Goal: Transaction & Acquisition: Purchase product/service

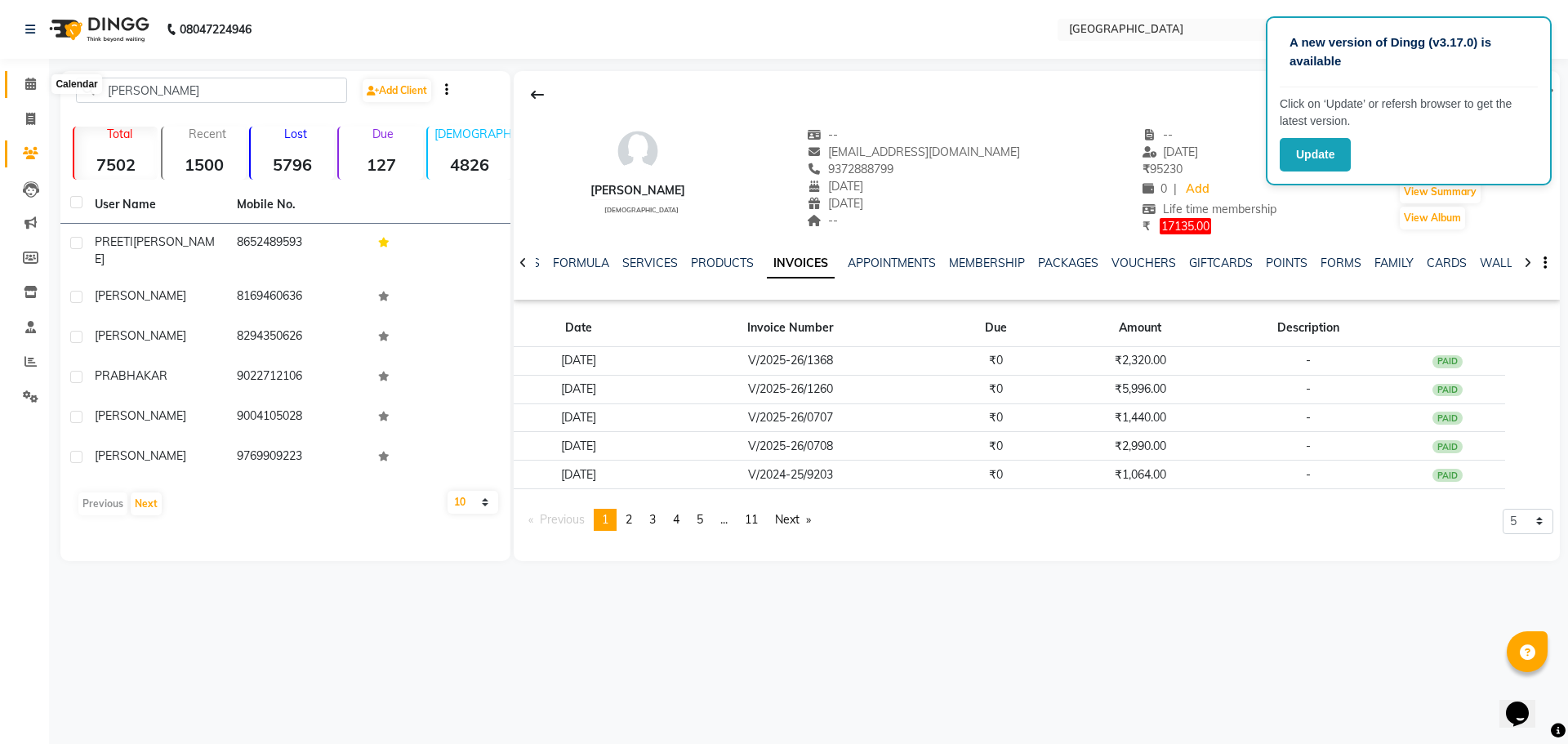
click at [26, 81] on icon at bounding box center [31, 83] width 10 height 12
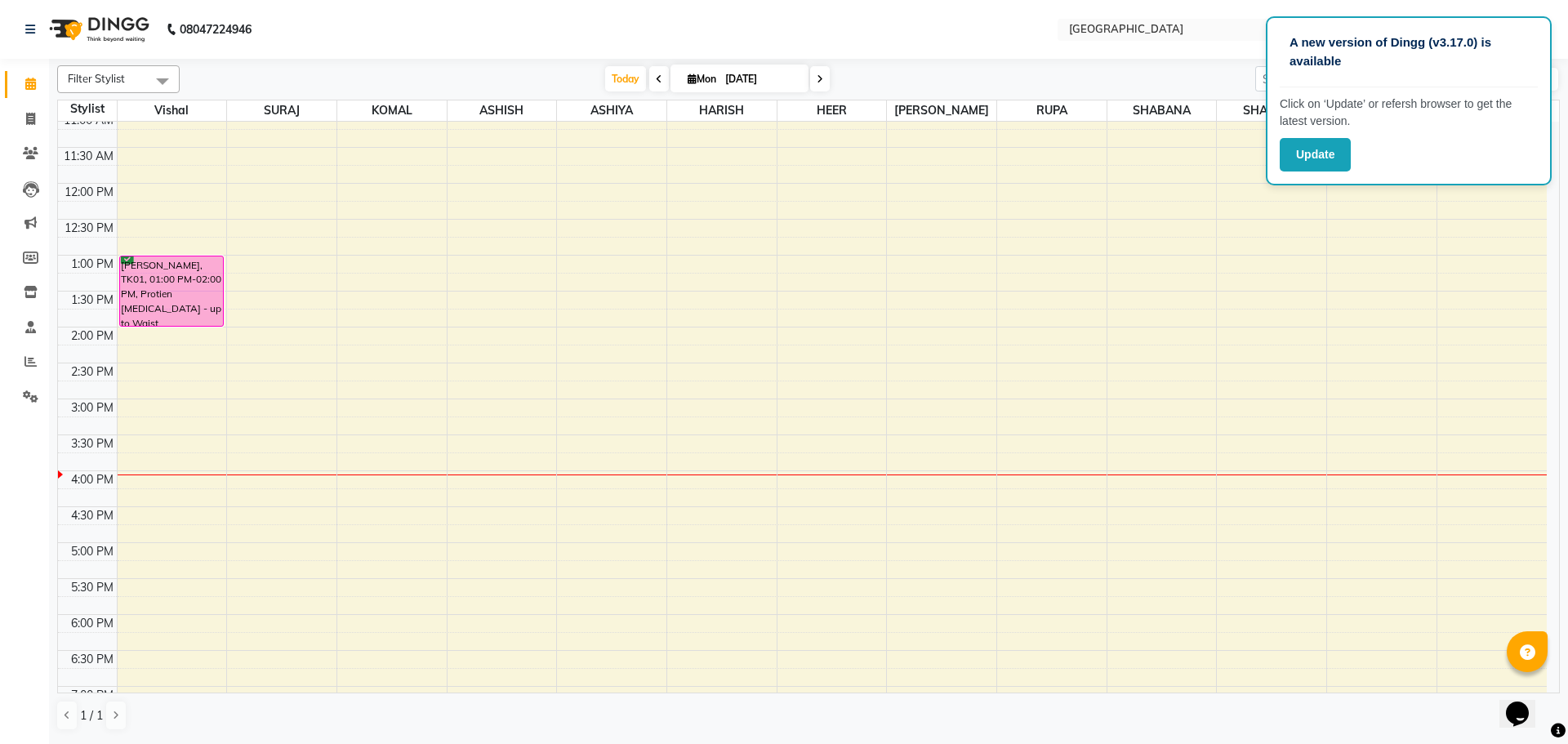
scroll to position [220, 0]
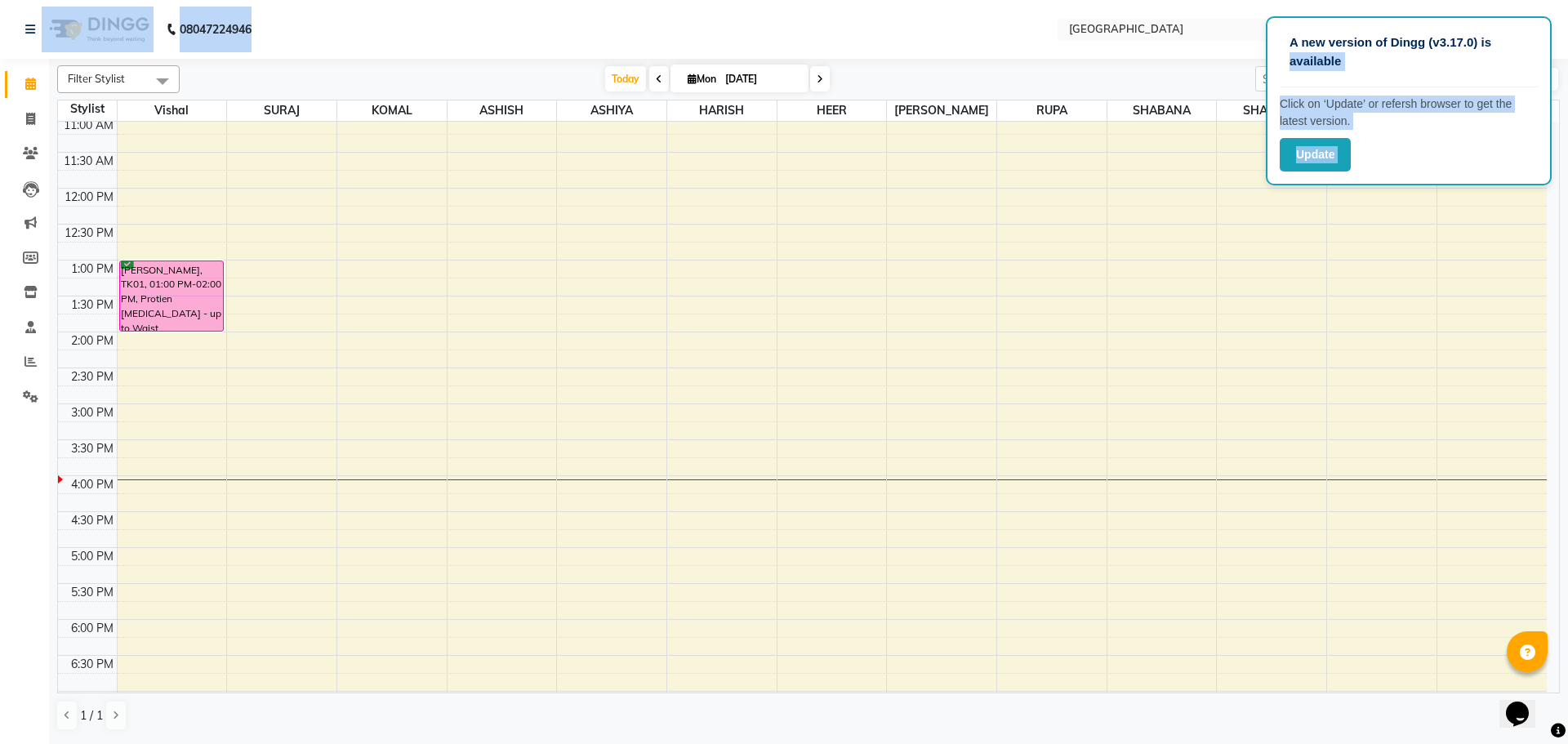
drag, startPoint x: 1540, startPoint y: 33, endPoint x: 804, endPoint y: 49, distance: 736.2
click at [804, 49] on app-root "A new version of Dingg (v3.17.0) is available Click on ‘Update’ or refersh brow…" at bounding box center [784, 371] width 1568 height 741
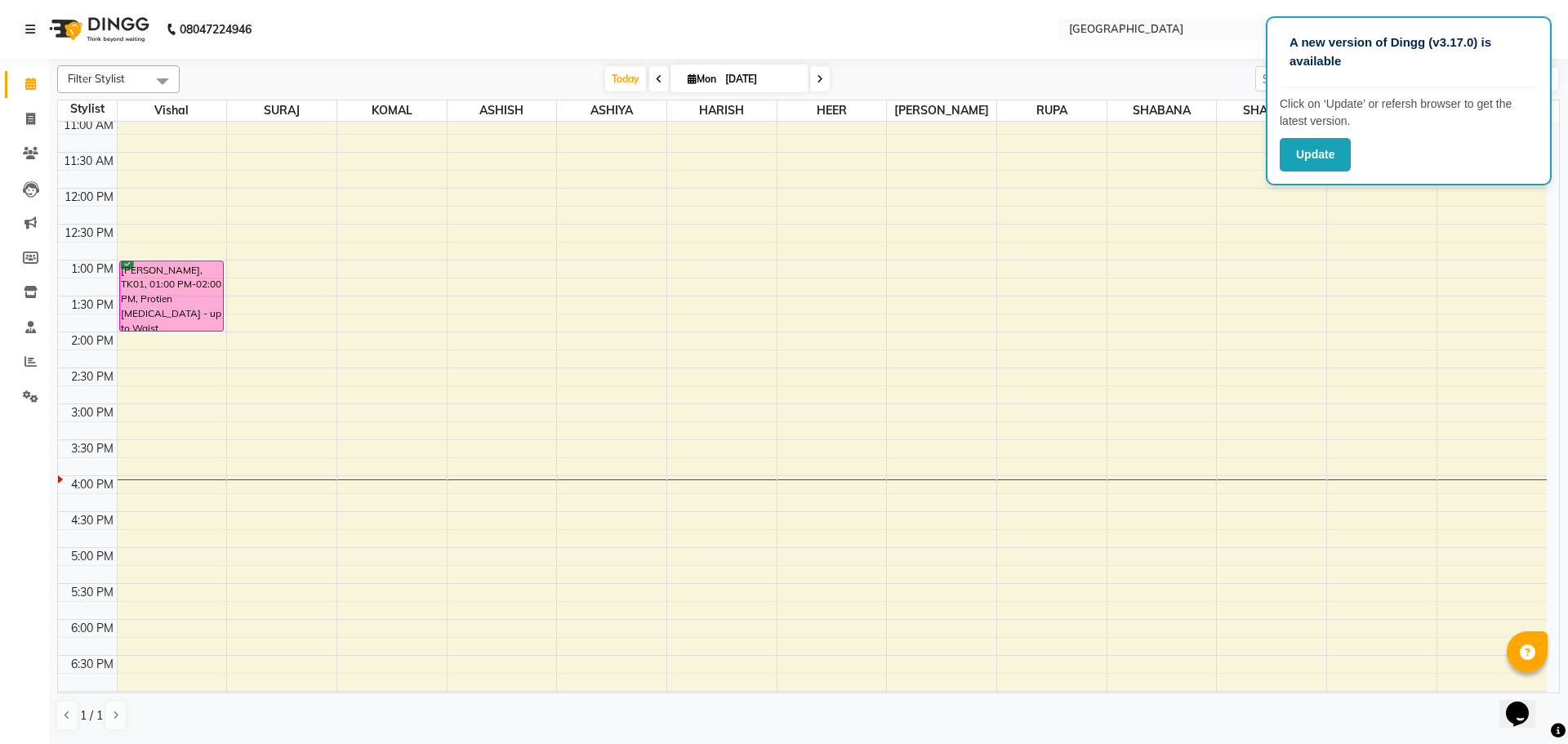
click at [1567, 29] on nav "08047224946 Select Location × [GEOGRAPHIC_DATA] WhatsApp Status ✕ Status: Disco…" at bounding box center [784, 30] width 1568 height 59
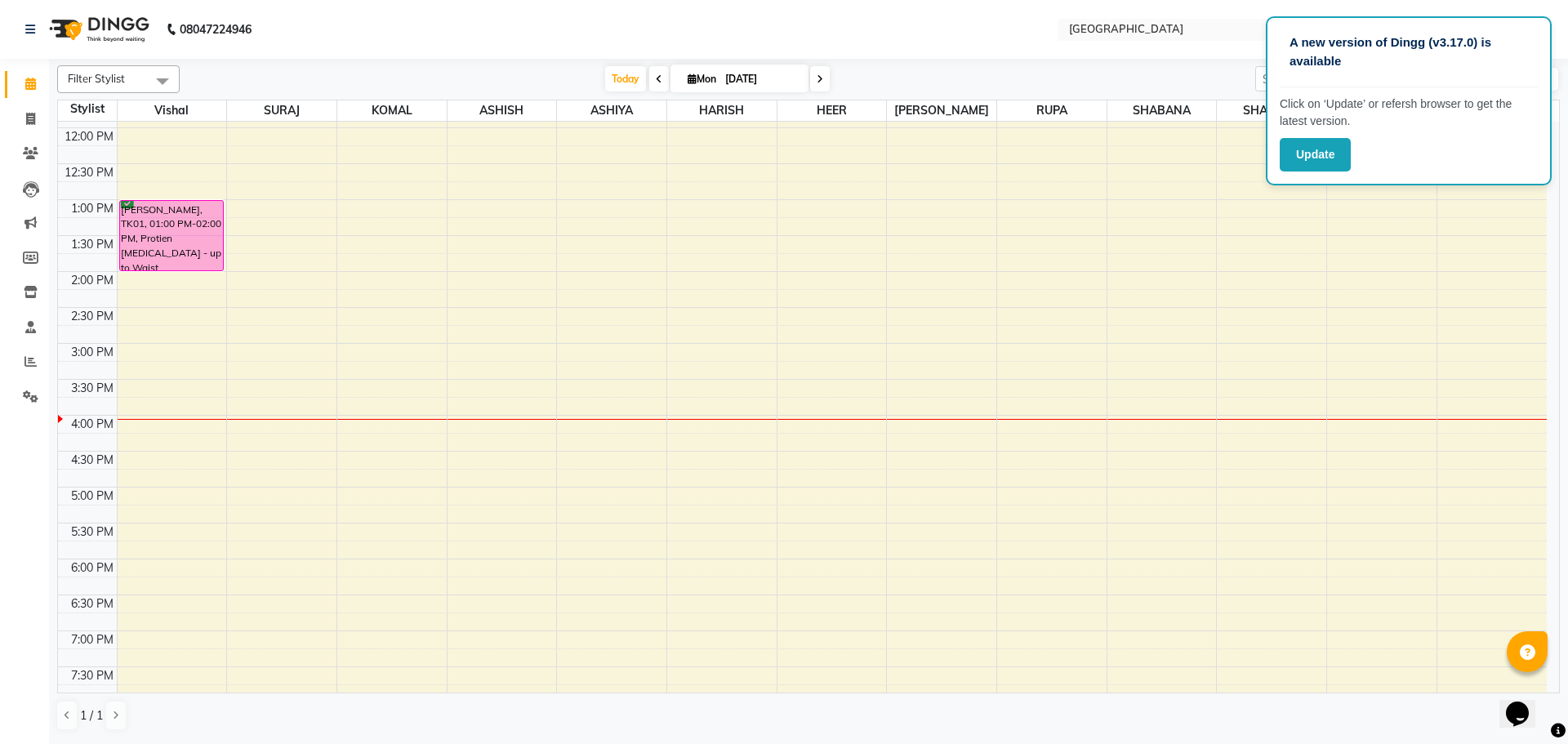
scroll to position [139, 0]
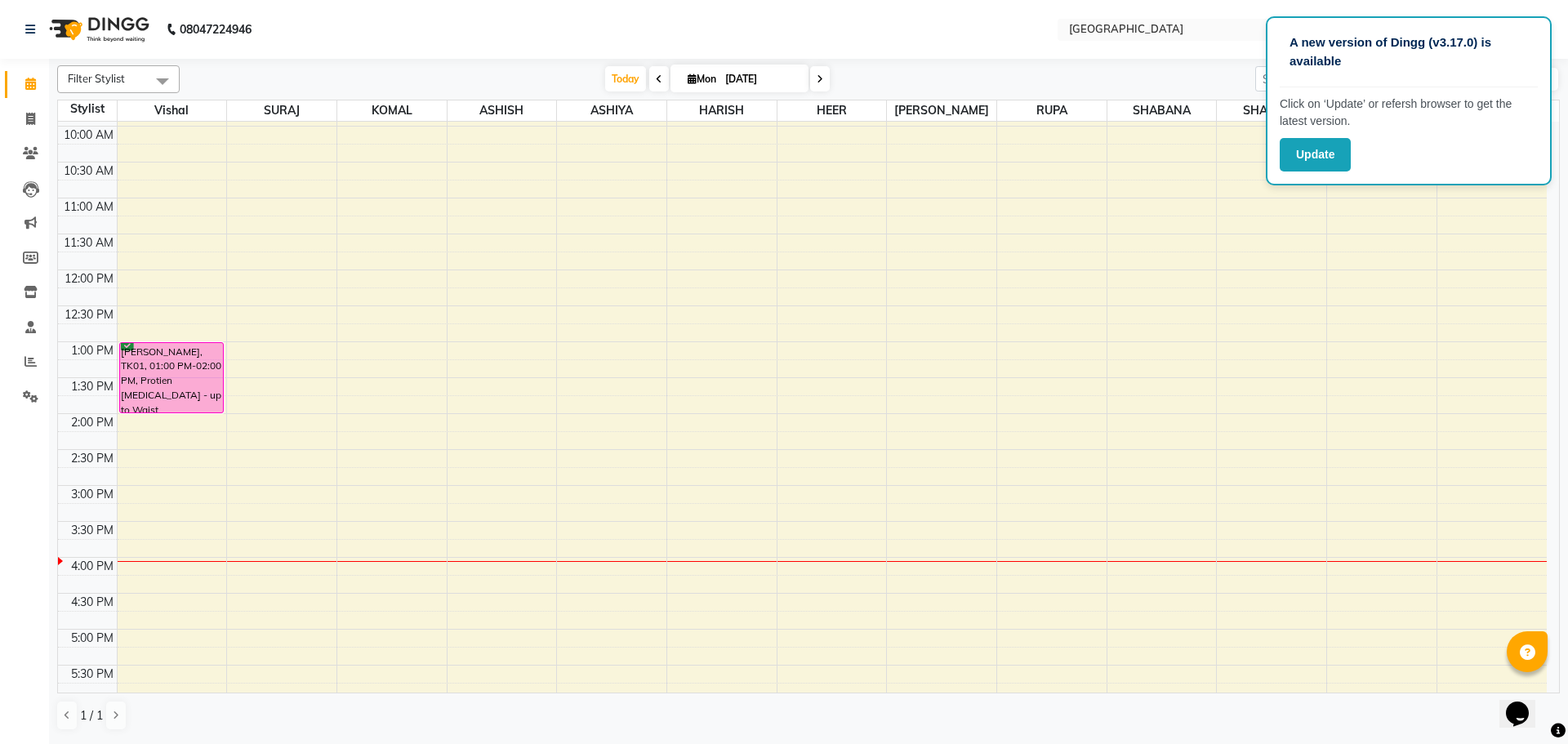
click at [396, 164] on div "8:00 AM 8:30 AM 9:00 AM 9:30 AM 10:00 AM 10:30 AM 11:00 AM 11:30 AM 12:00 PM 12…" at bounding box center [803, 556] width 1489 height 1148
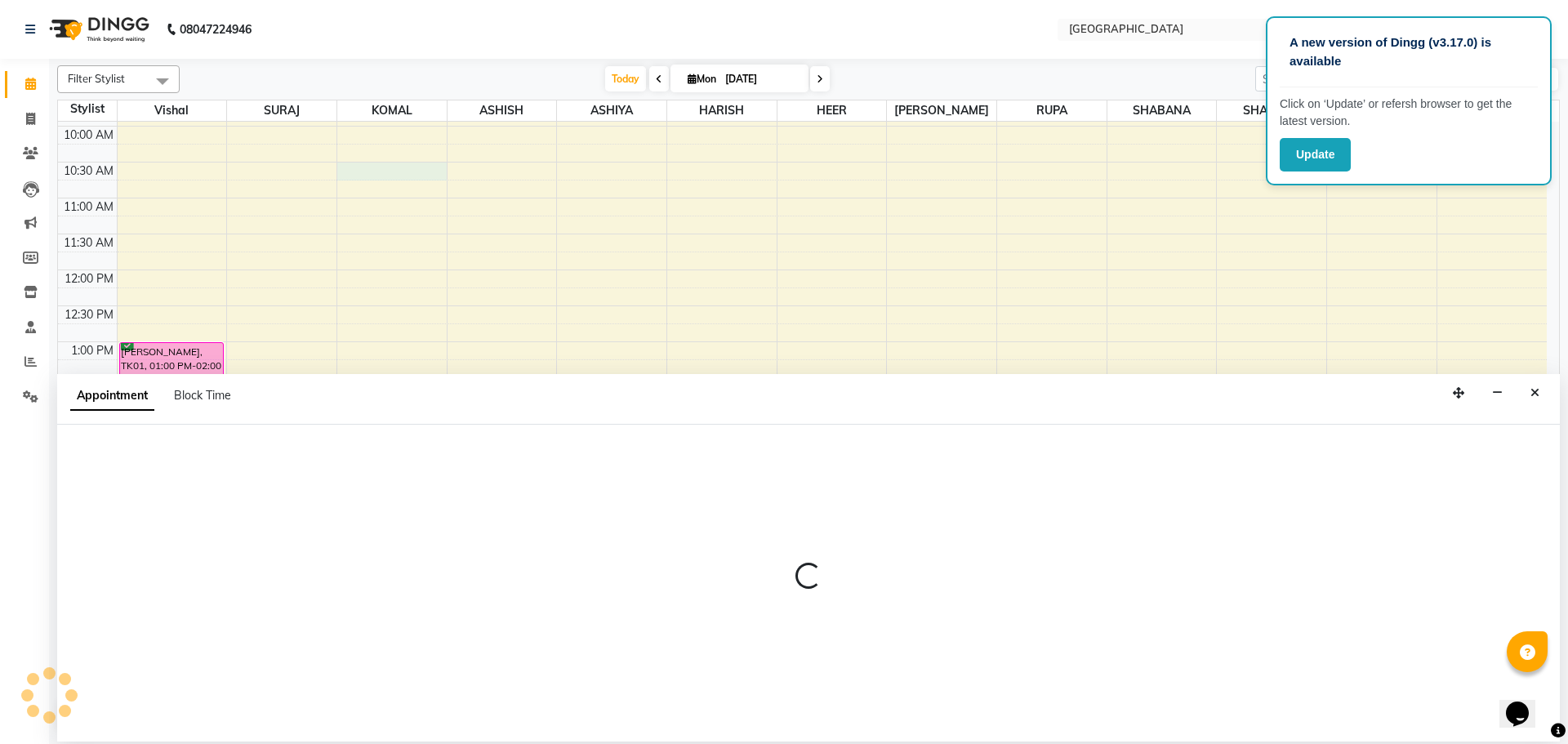
select select "70101"
select select "tentative"
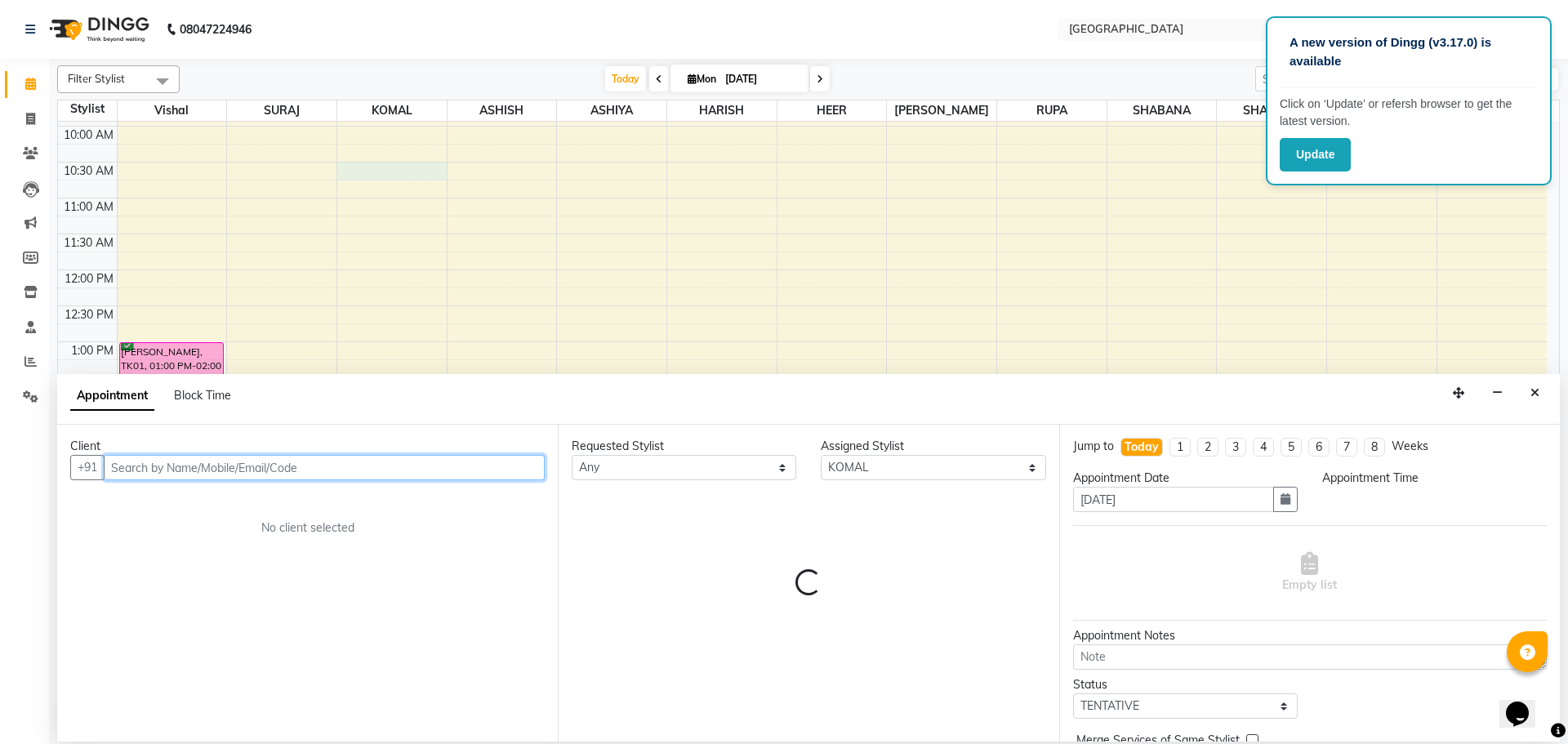
select select "630"
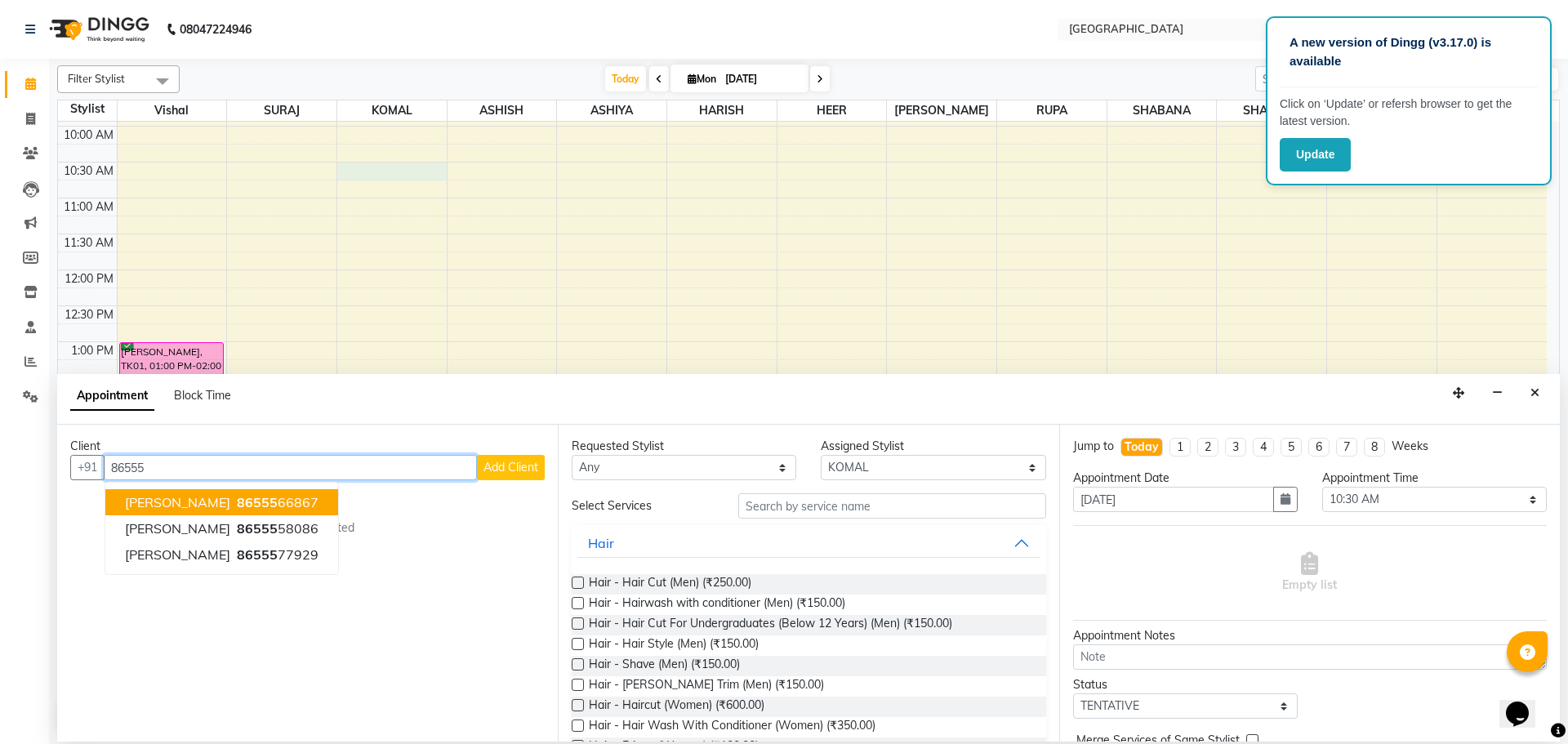
click at [236, 502] on span "86555" at bounding box center [256, 501] width 41 height 16
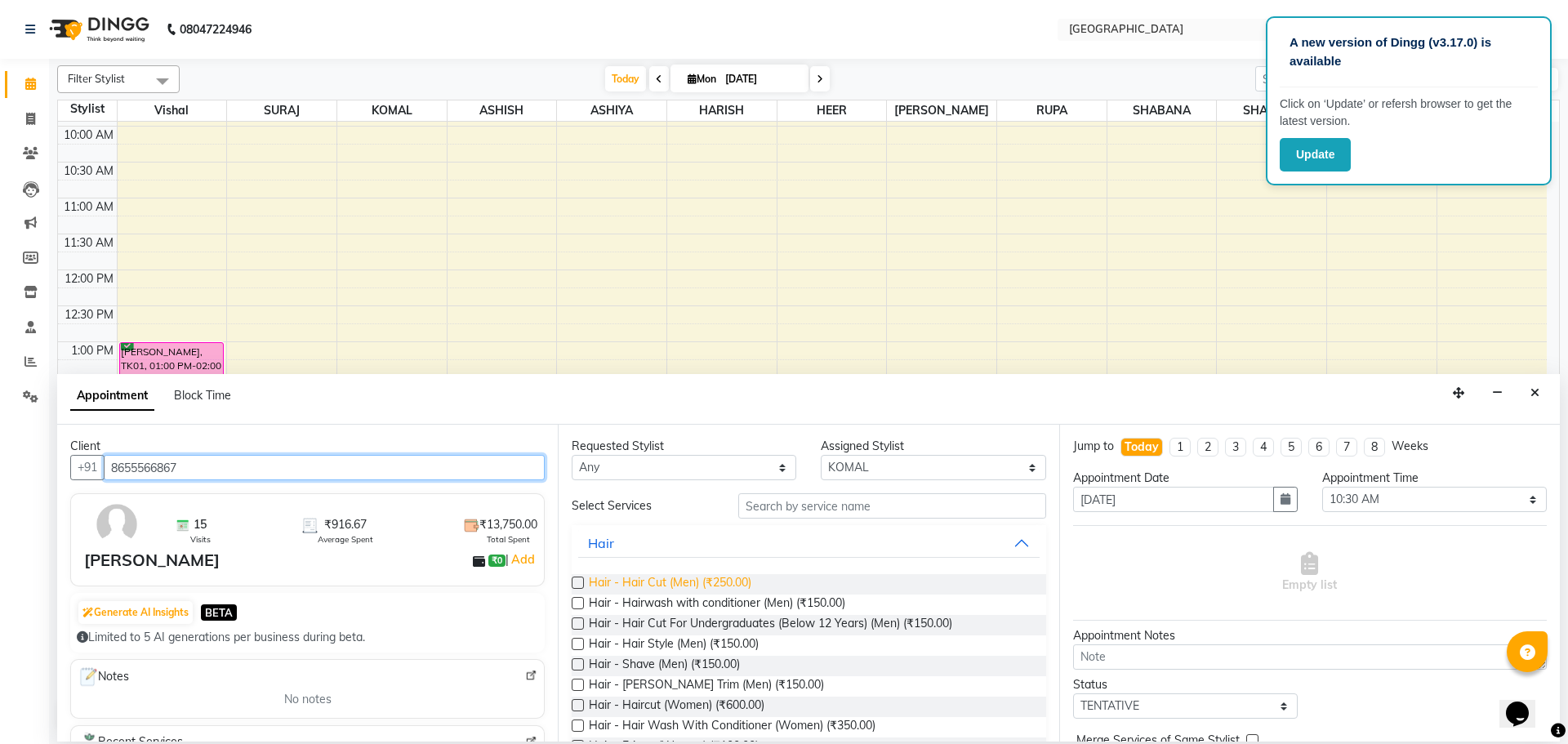
type input "8655566867"
click at [744, 584] on span "Hair - Hair Cut (Men) (₹250.00)" at bounding box center [670, 583] width 162 height 20
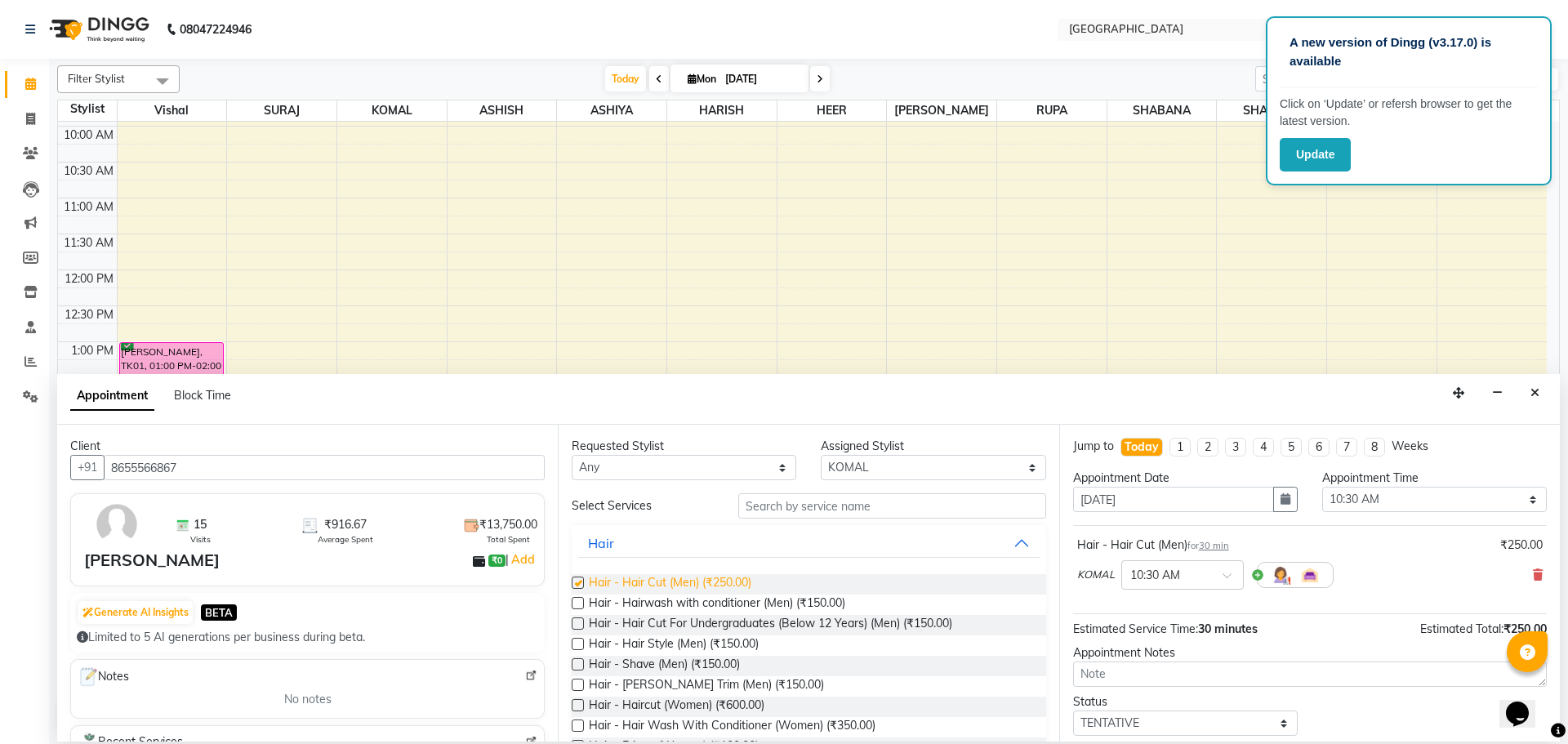
checkbox input "false"
click at [722, 675] on span "Hair - [PERSON_NAME] Trim (Men) (₹150.00)" at bounding box center [706, 685] width 235 height 20
checkbox input "false"
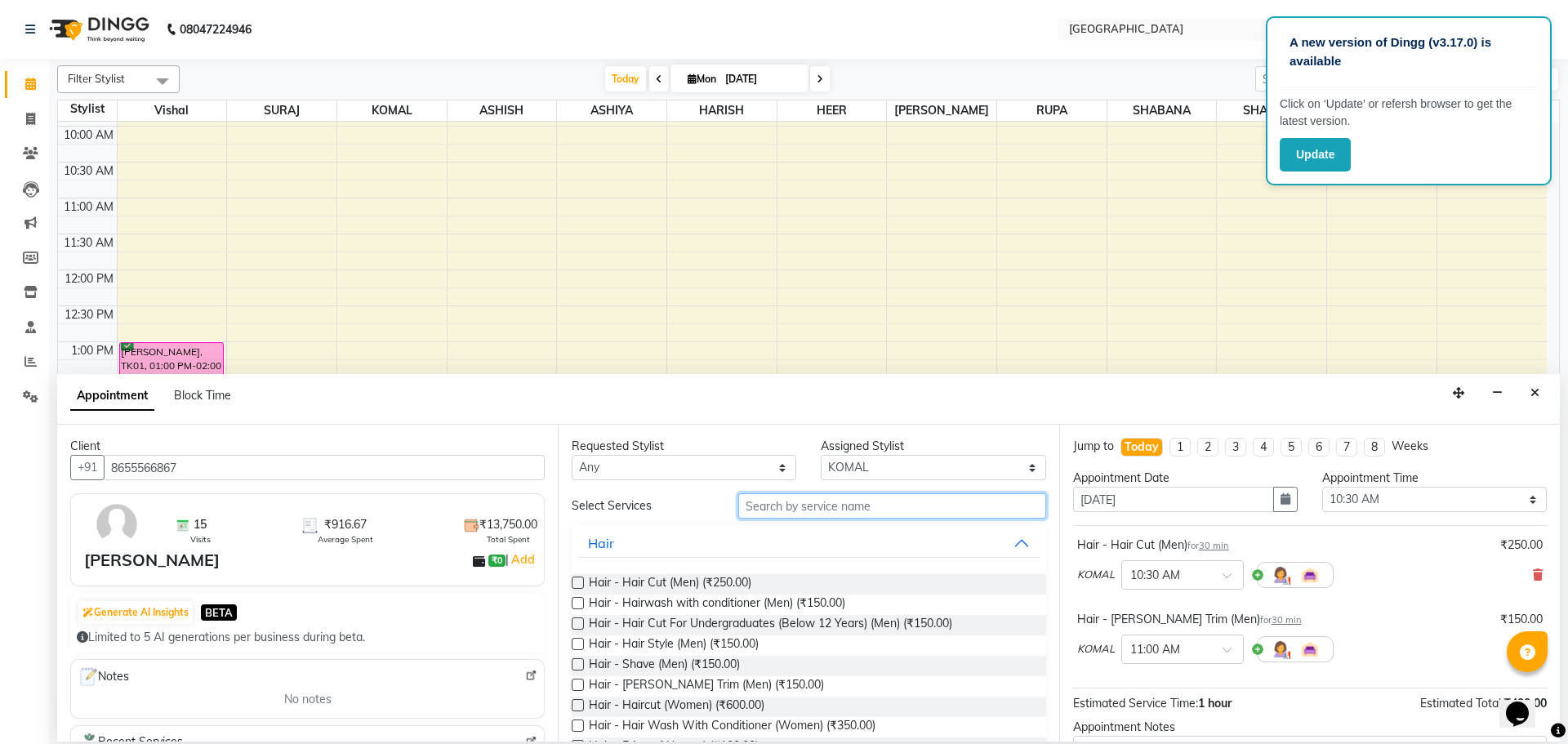
click at [780, 500] on input "text" at bounding box center [892, 505] width 308 height 26
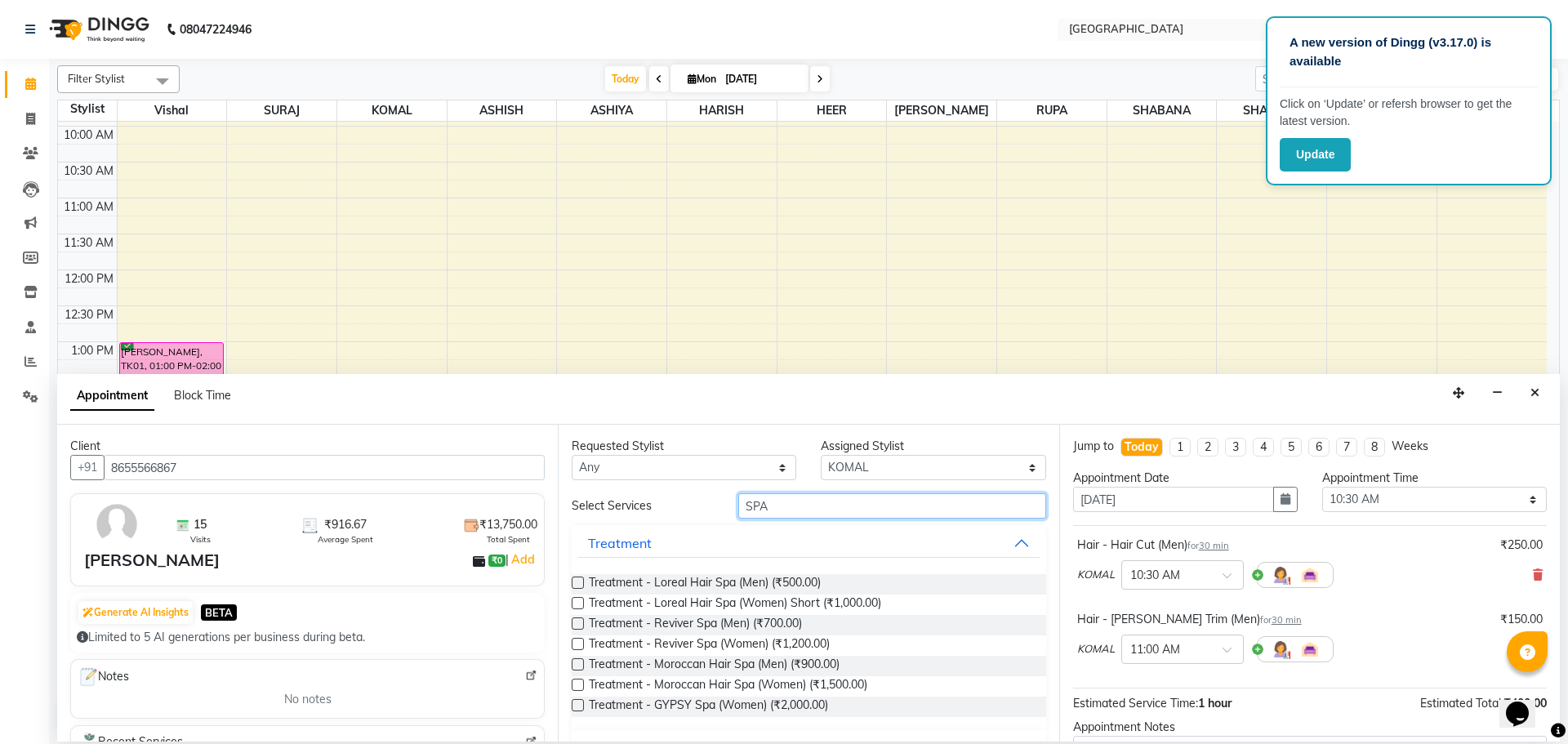
type input "SPA"
click at [719, 573] on div "Treatment - Loreal Hair Spa (Men) (₹500.00) Treatment - Loreal Hair Spa (Women)…" at bounding box center [808, 645] width 474 height 169
click at [730, 580] on span "Treatment - Loreal Hair Spa (Men) (₹500.00)" at bounding box center [704, 583] width 232 height 20
checkbox input "false"
click at [804, 509] on input "SPA" at bounding box center [892, 505] width 308 height 26
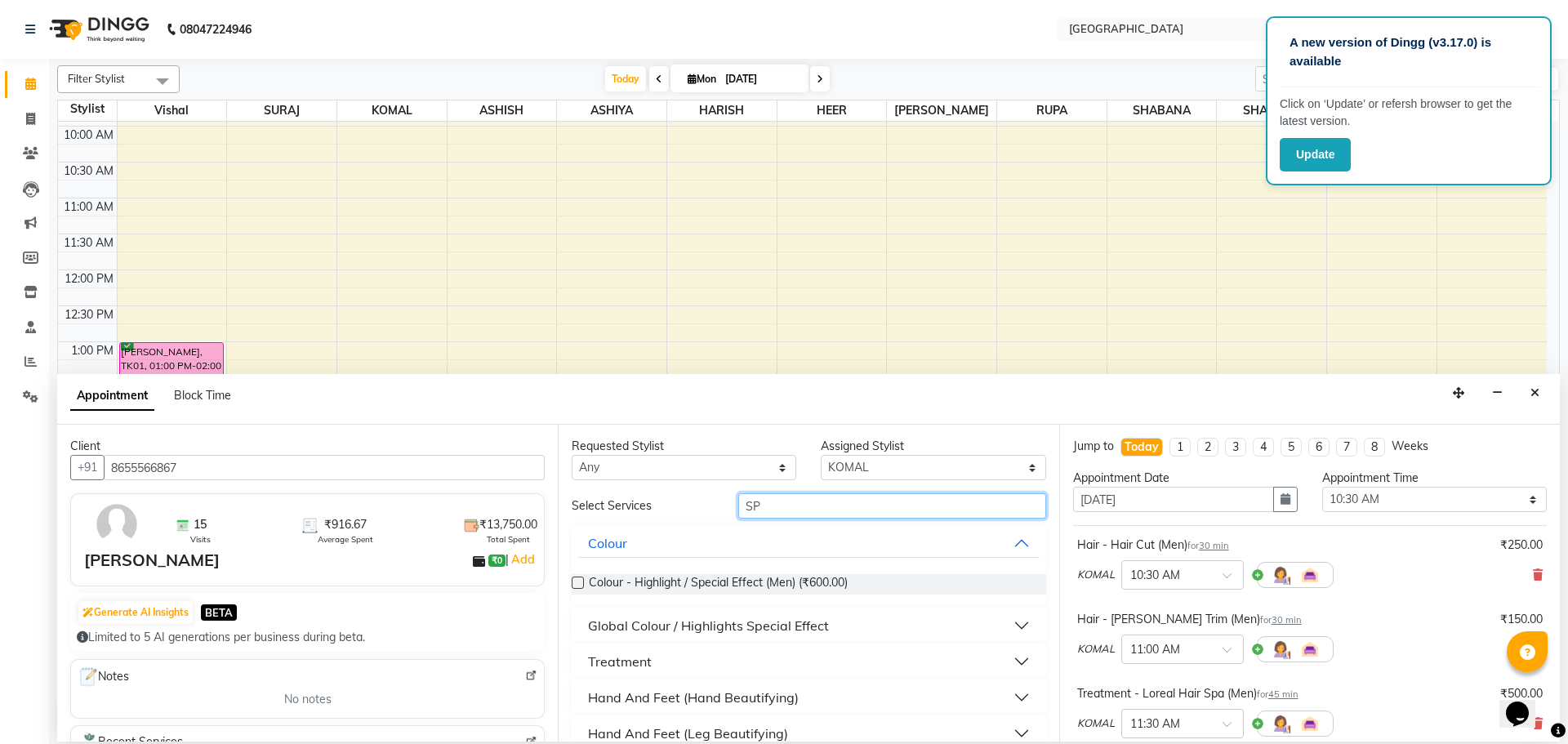
type input "S"
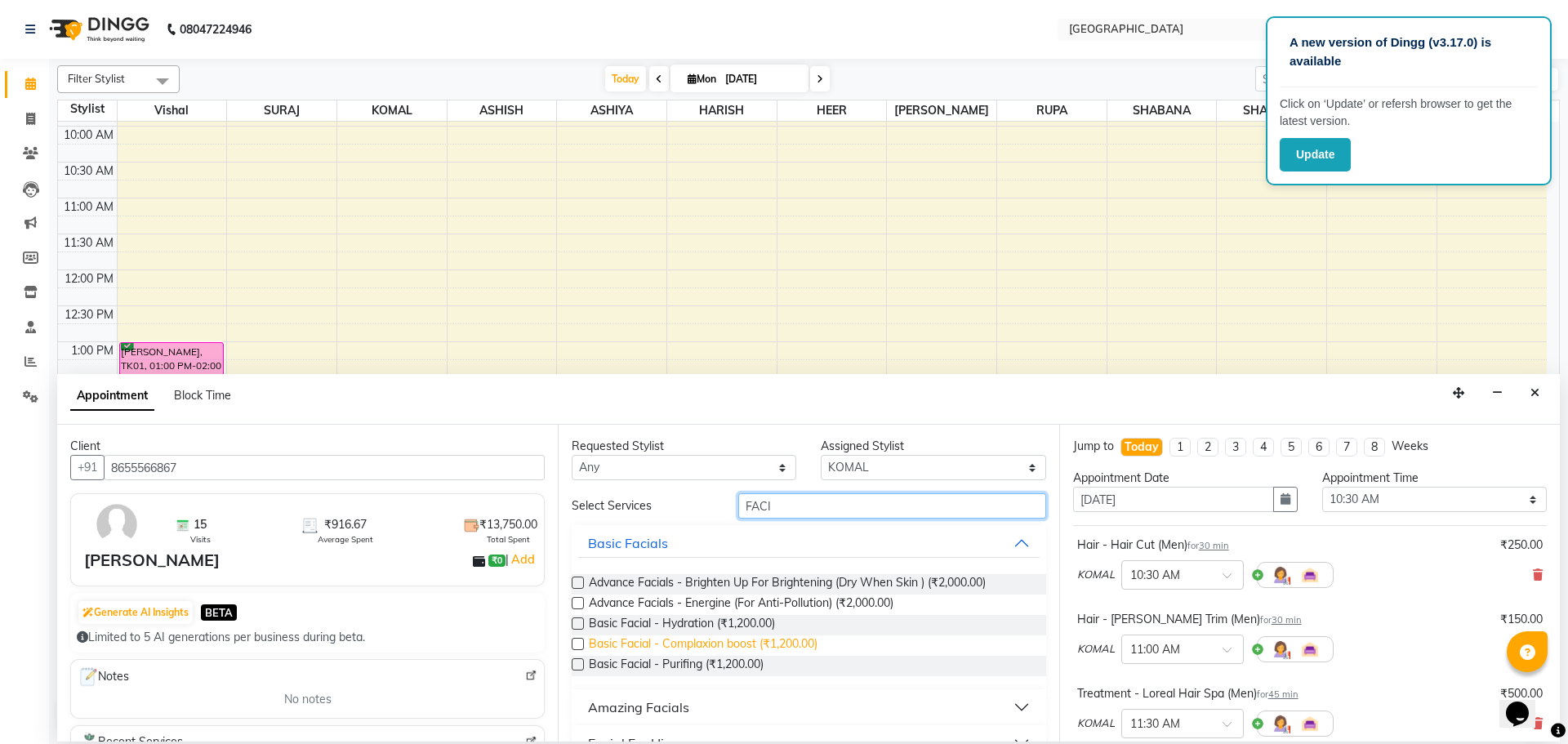
type input "FACI"
click at [714, 641] on span "Basic Facial - Complaxion boost (₹1,200.00)" at bounding box center [703, 645] width 229 height 20
checkbox input "false"
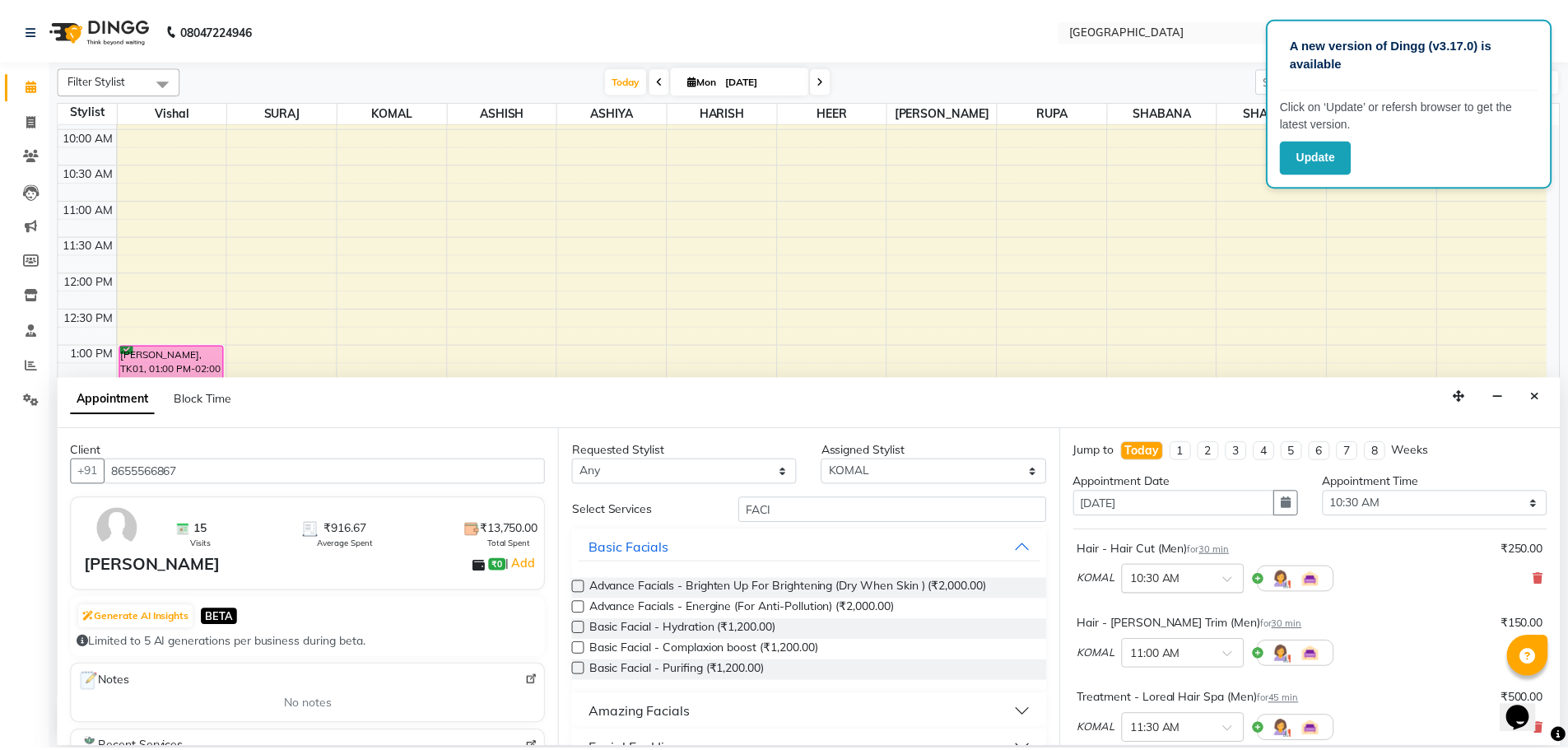
scroll to position [323, 0]
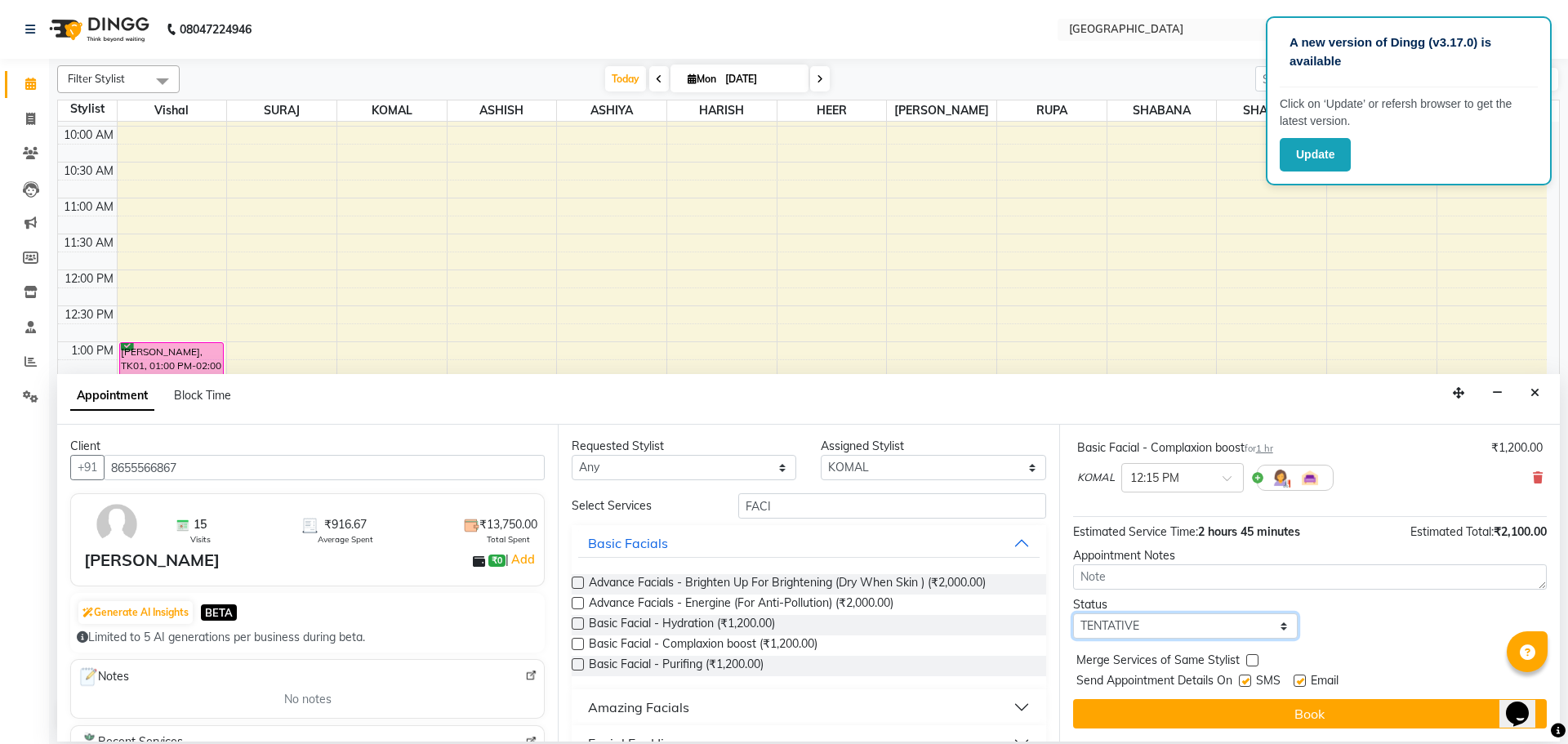
click at [1186, 635] on select "Select TENTATIVE CONFIRM CHECK-IN UPCOMING" at bounding box center [1186, 625] width 225 height 26
select select "check-in"
click at [1073, 613] on select "Select TENTATIVE CONFIRM CHECK-IN UPCOMING" at bounding box center [1186, 625] width 225 height 26
click at [1252, 659] on label at bounding box center [1252, 659] width 12 height 12
click at [1252, 659] on input "checkbox" at bounding box center [1251, 661] width 10 height 10
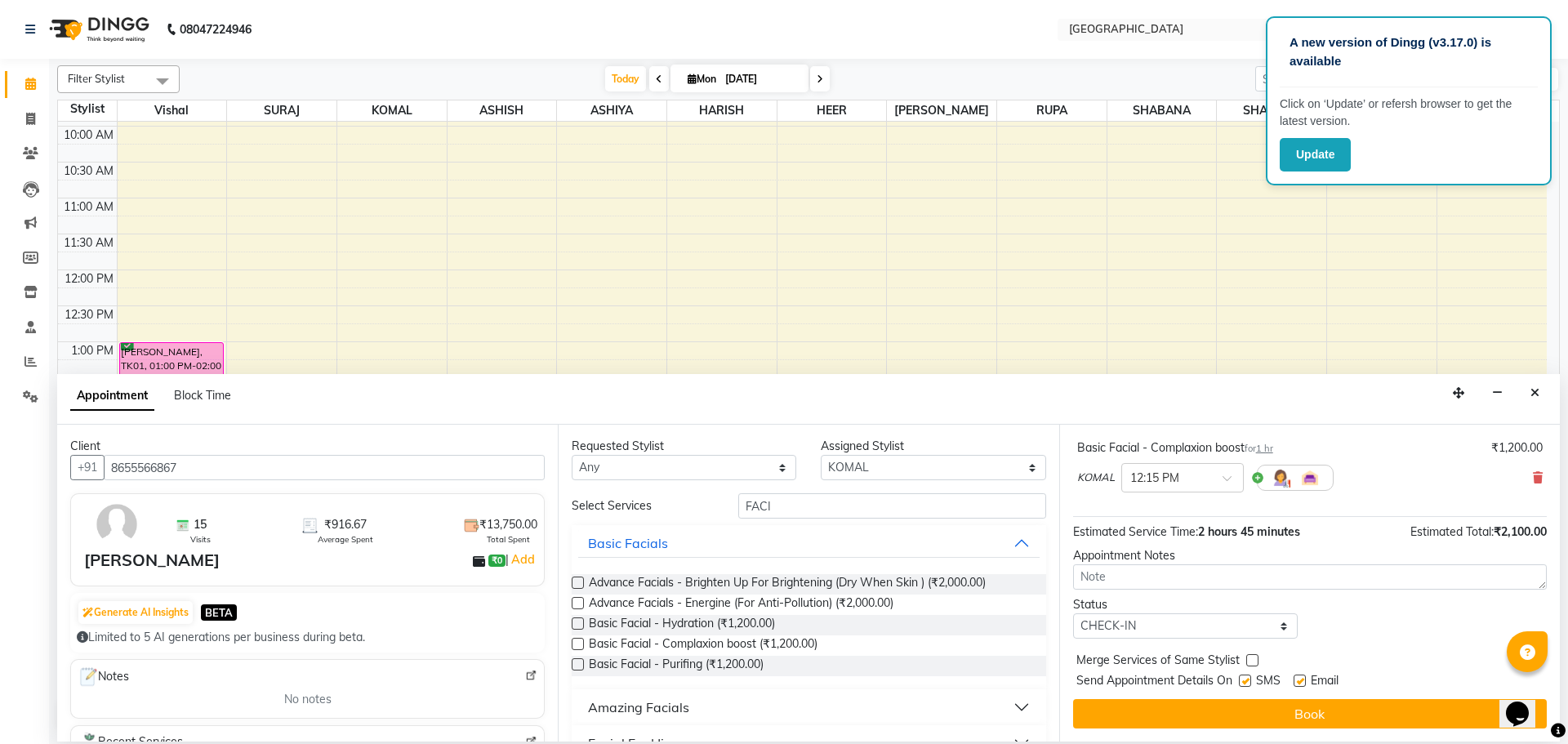
checkbox input "true"
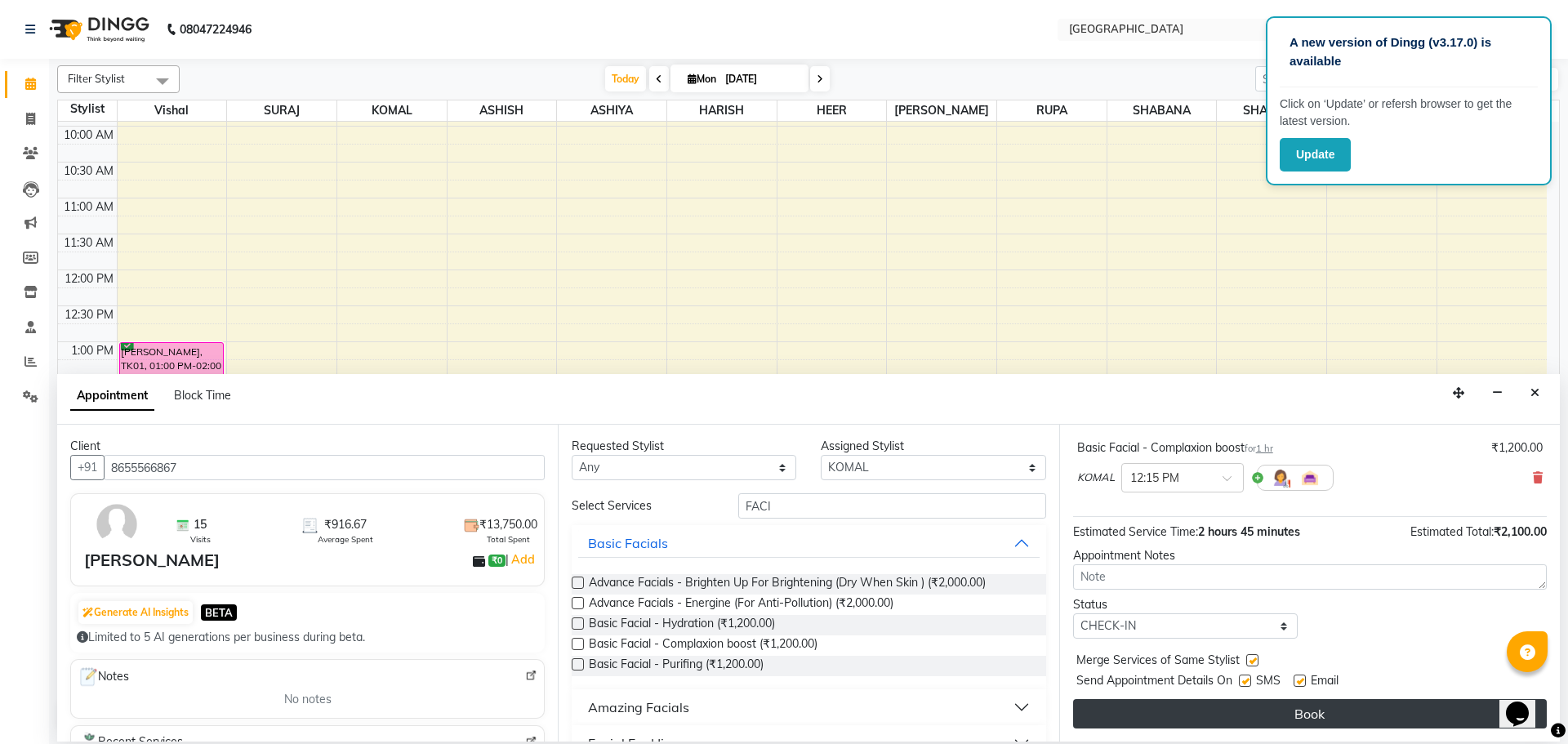
click at [1249, 711] on button "Book" at bounding box center [1310, 713] width 474 height 30
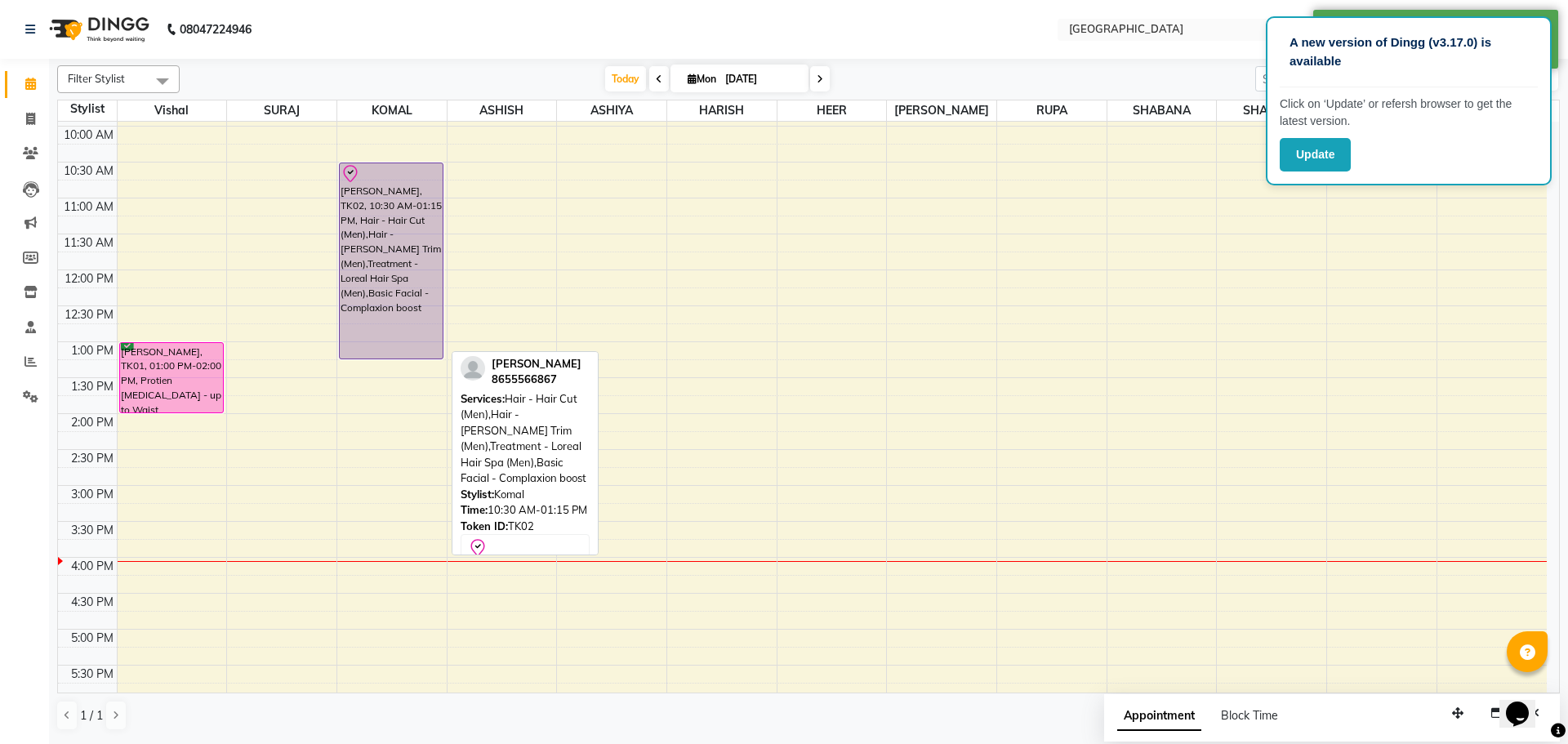
click at [384, 326] on div "[PERSON_NAME], TK02, 10:30 AM-01:15 PM, Hair - Hair Cut (Men),Hair - [PERSON_NA…" at bounding box center [391, 260] width 103 height 195
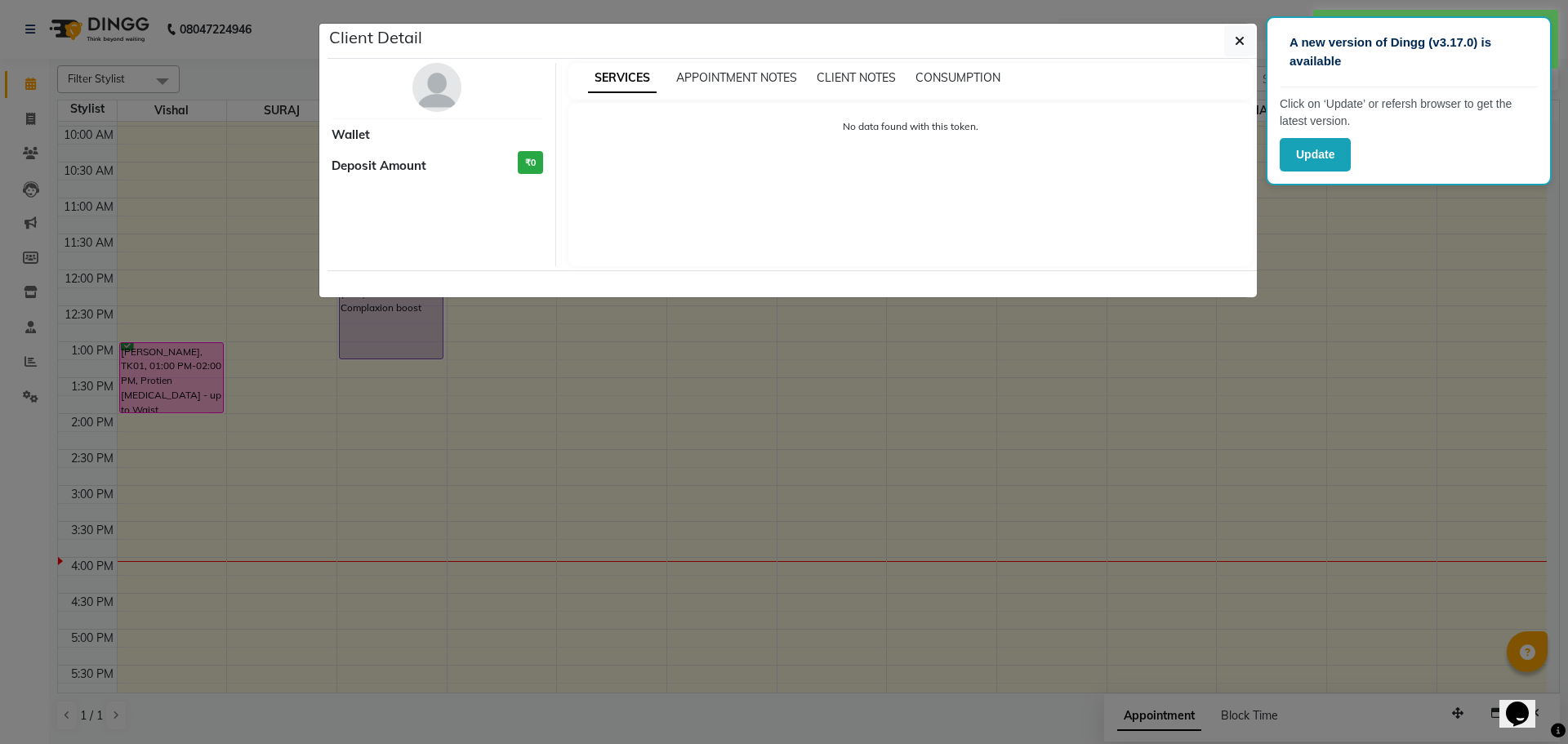
select select "8"
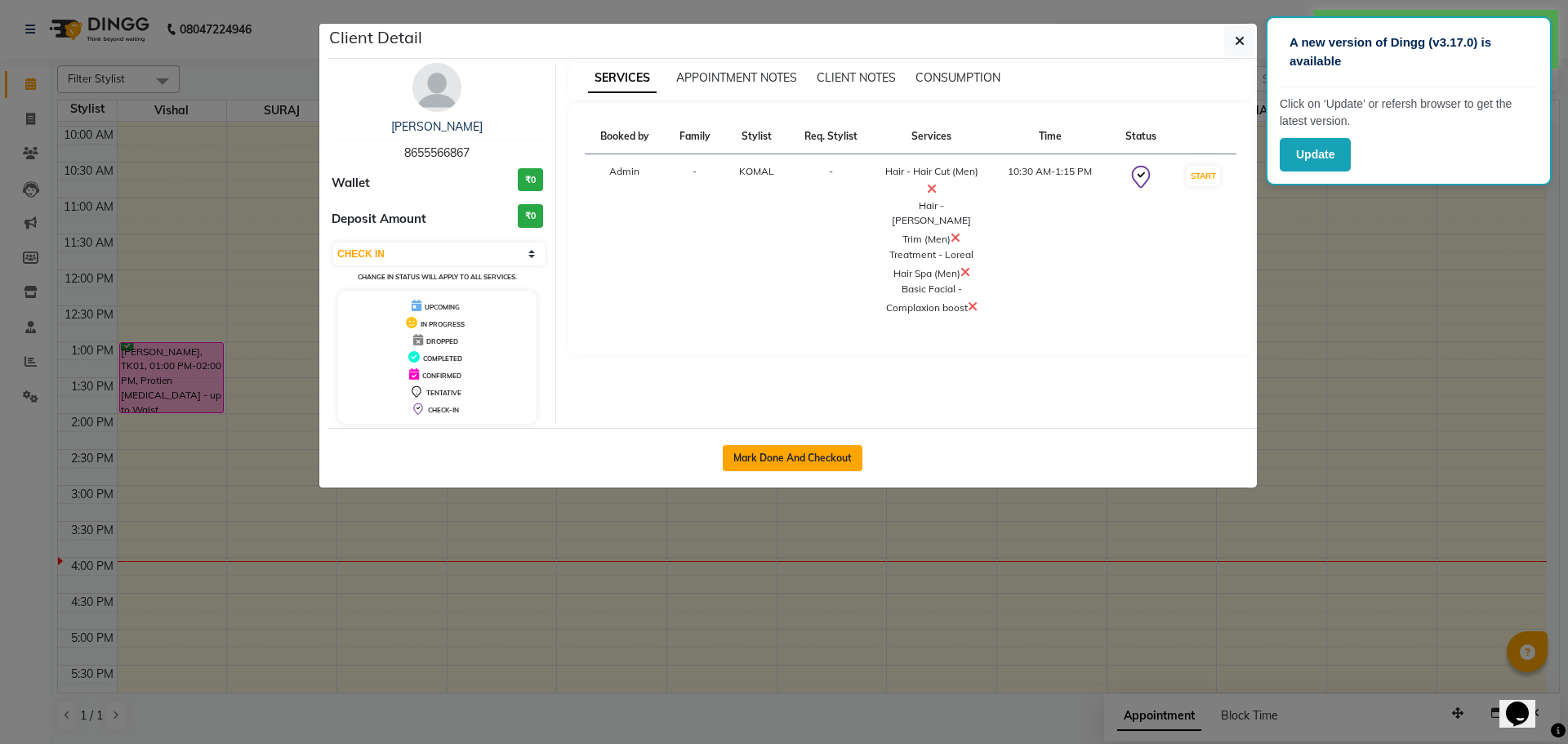
click at [762, 451] on button "Mark Done And Checkout" at bounding box center [792, 457] width 140 height 26
select select "service"
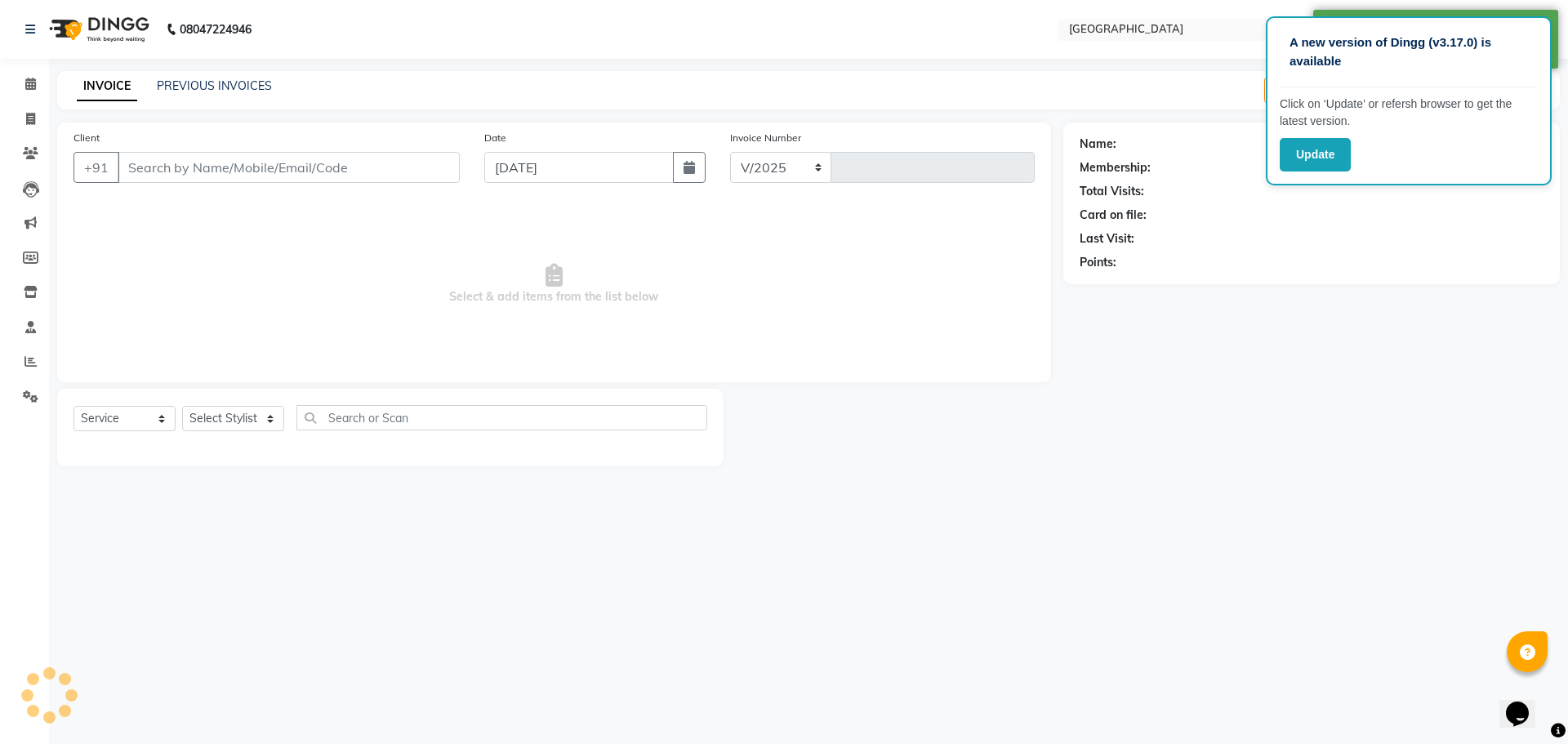
select select "508"
type input "4856"
type input "8655566867"
select select "70101"
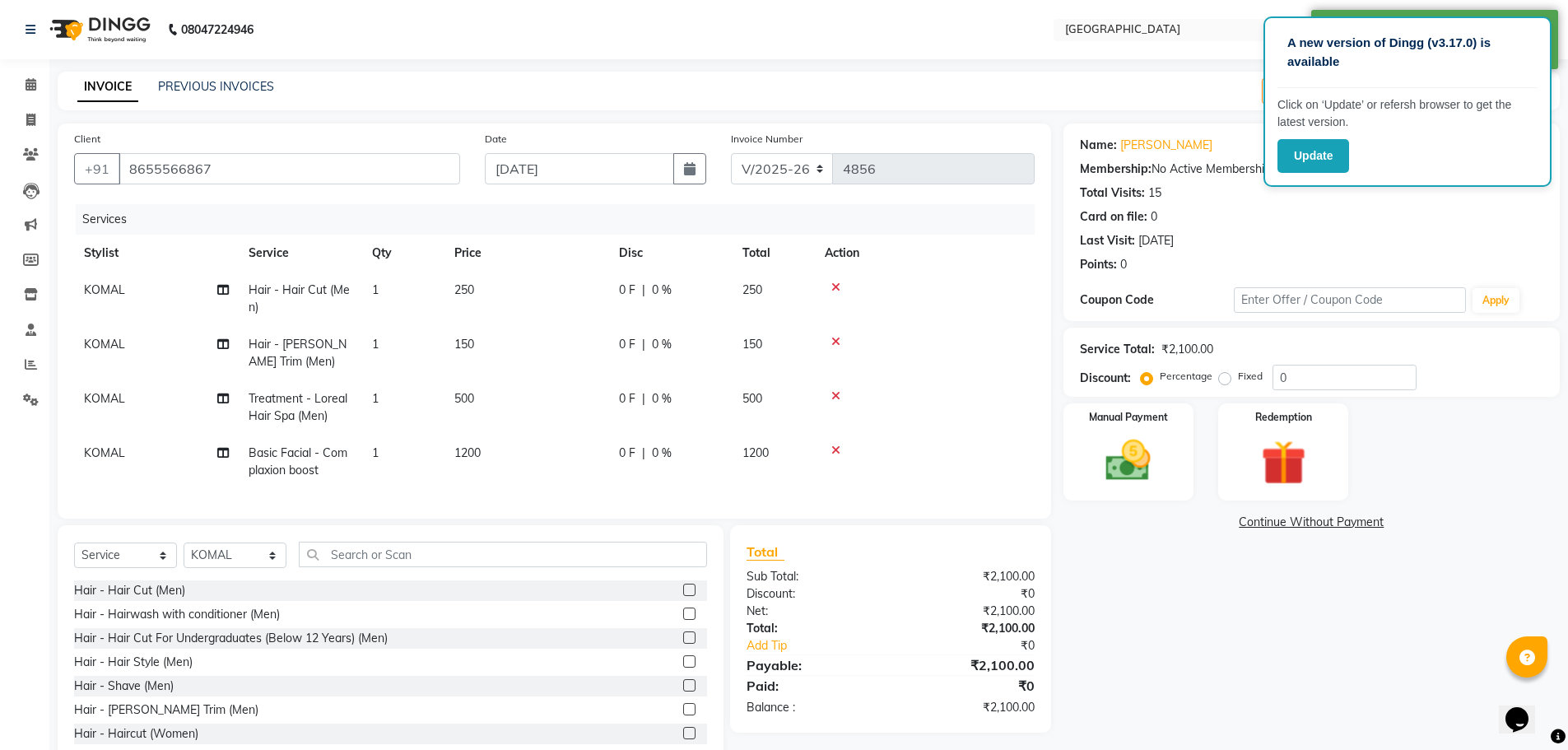
click at [137, 281] on td "KOMAL" at bounding box center [156, 299] width 164 height 55
select select "70101"
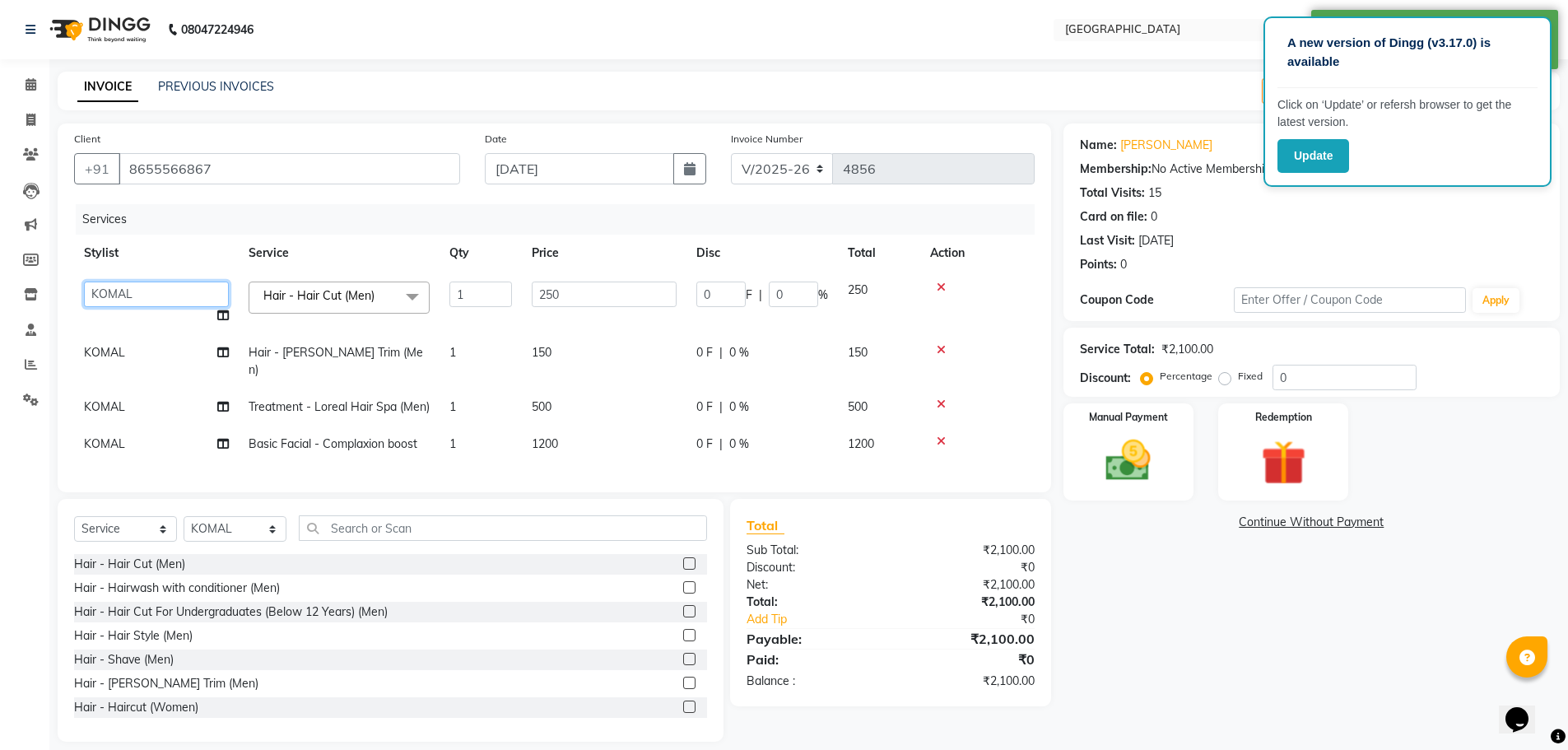
click at [135, 292] on select "[PERSON_NAME] ASHIYA [PERSON_NAME] [PERSON_NAME] [PERSON_NAME] [PERSON_NAME] [P…" at bounding box center [156, 294] width 145 height 26
select select "72805"
click at [132, 359] on td "KOMAL" at bounding box center [156, 361] width 164 height 55
select select "70101"
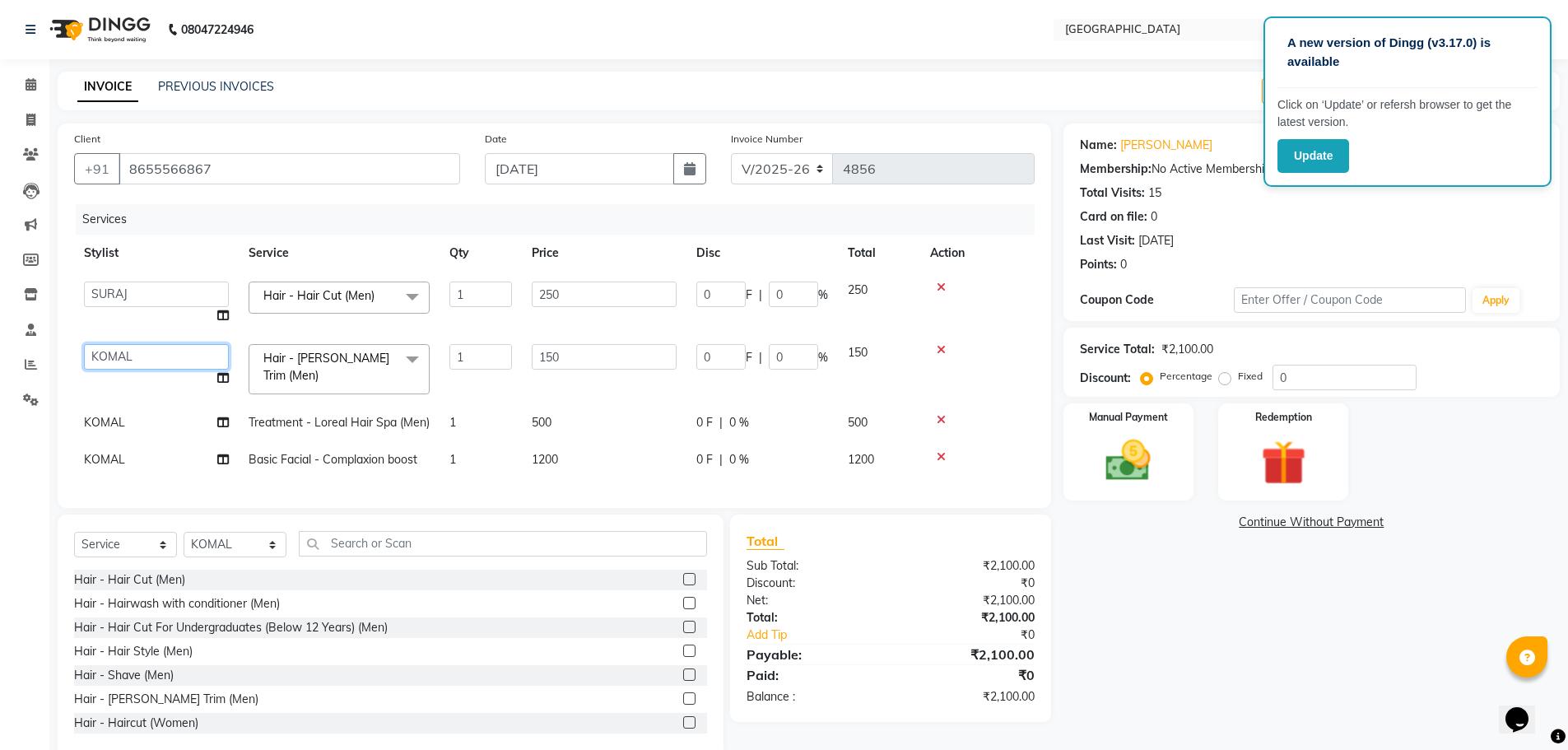
click at [132, 359] on select "[PERSON_NAME] ASHIYA [PERSON_NAME] [PERSON_NAME] [PERSON_NAME] [PERSON_NAME] [P…" at bounding box center [156, 356] width 145 height 26
select select "42424"
click at [148, 412] on td "KOMAL" at bounding box center [156, 423] width 164 height 37
select select "70101"
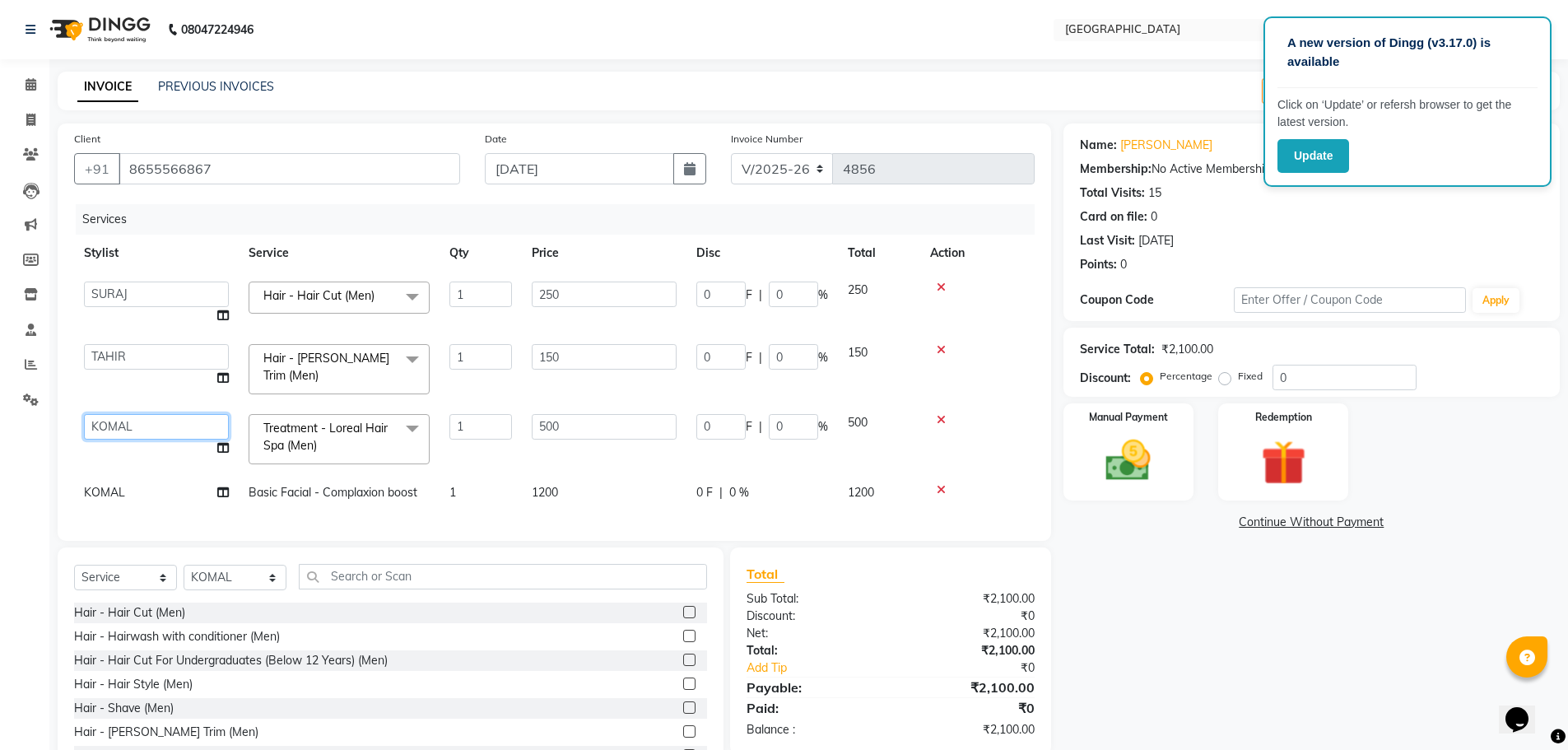
drag, startPoint x: 148, startPoint y: 412, endPoint x: 145, endPoint y: 423, distance: 11.4
click at [147, 414] on select "[PERSON_NAME] ASHIYA [PERSON_NAME] [PERSON_NAME] [PERSON_NAME] [PERSON_NAME] [P…" at bounding box center [156, 426] width 145 height 26
select select "89692"
click at [772, 291] on input "0" at bounding box center [793, 294] width 49 height 26
type input "20"
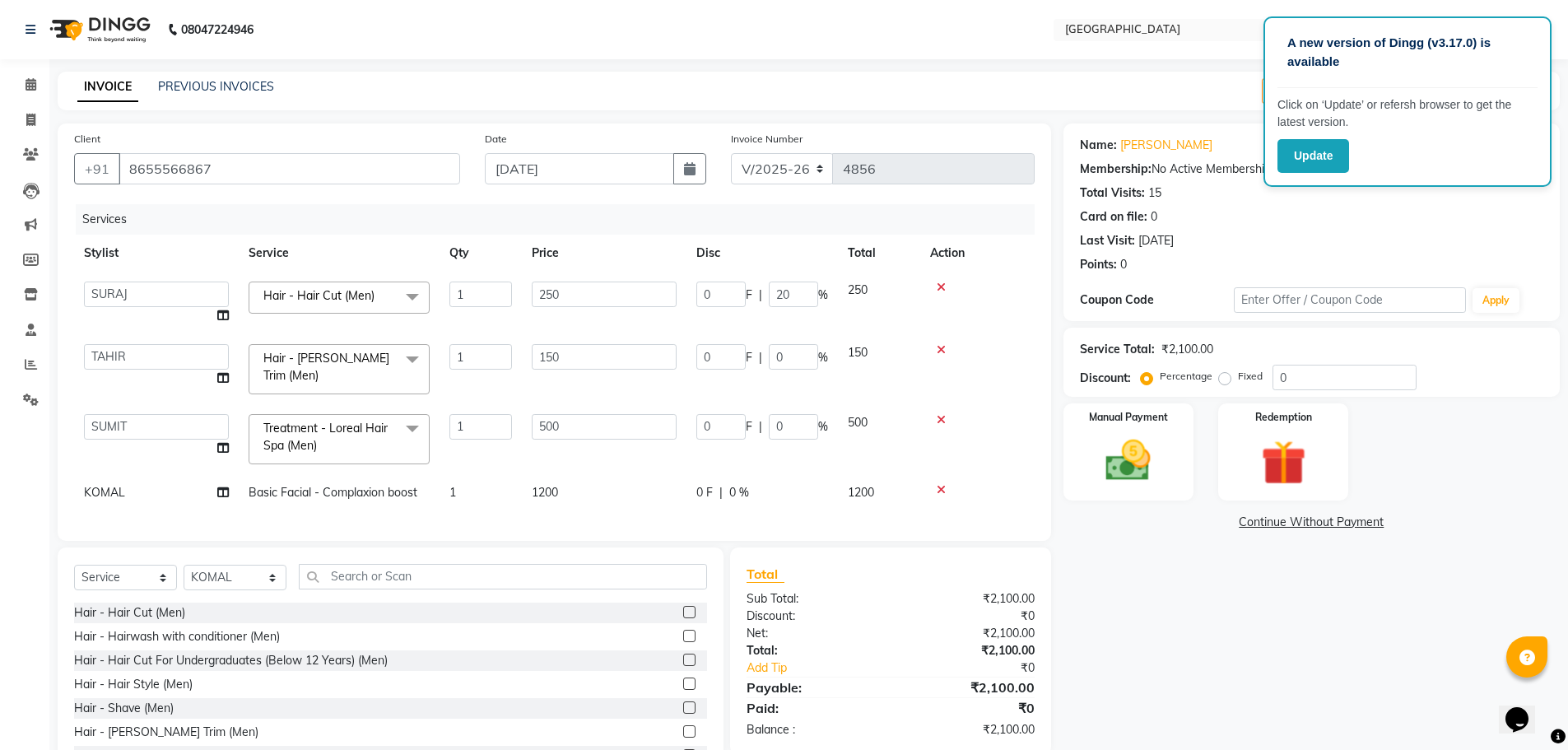
click at [1207, 534] on div "Name: [PERSON_NAME] Membership: No Active Membership Total Visits: 15 Card on f…" at bounding box center [1317, 457] width 508 height 666
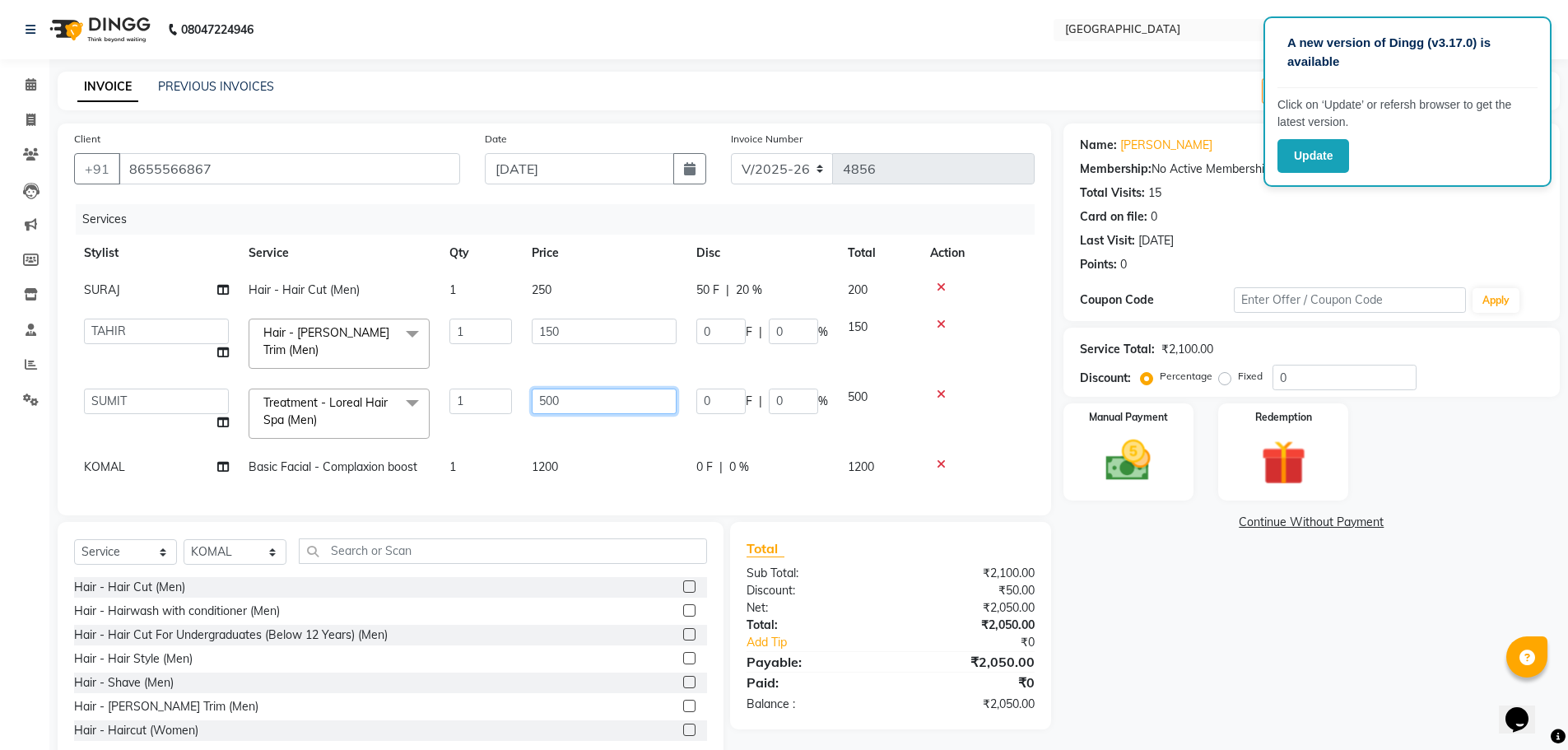
click at [550, 394] on input "500" at bounding box center [603, 400] width 145 height 26
type input "700"
click at [1164, 435] on img at bounding box center [1128, 461] width 76 height 54
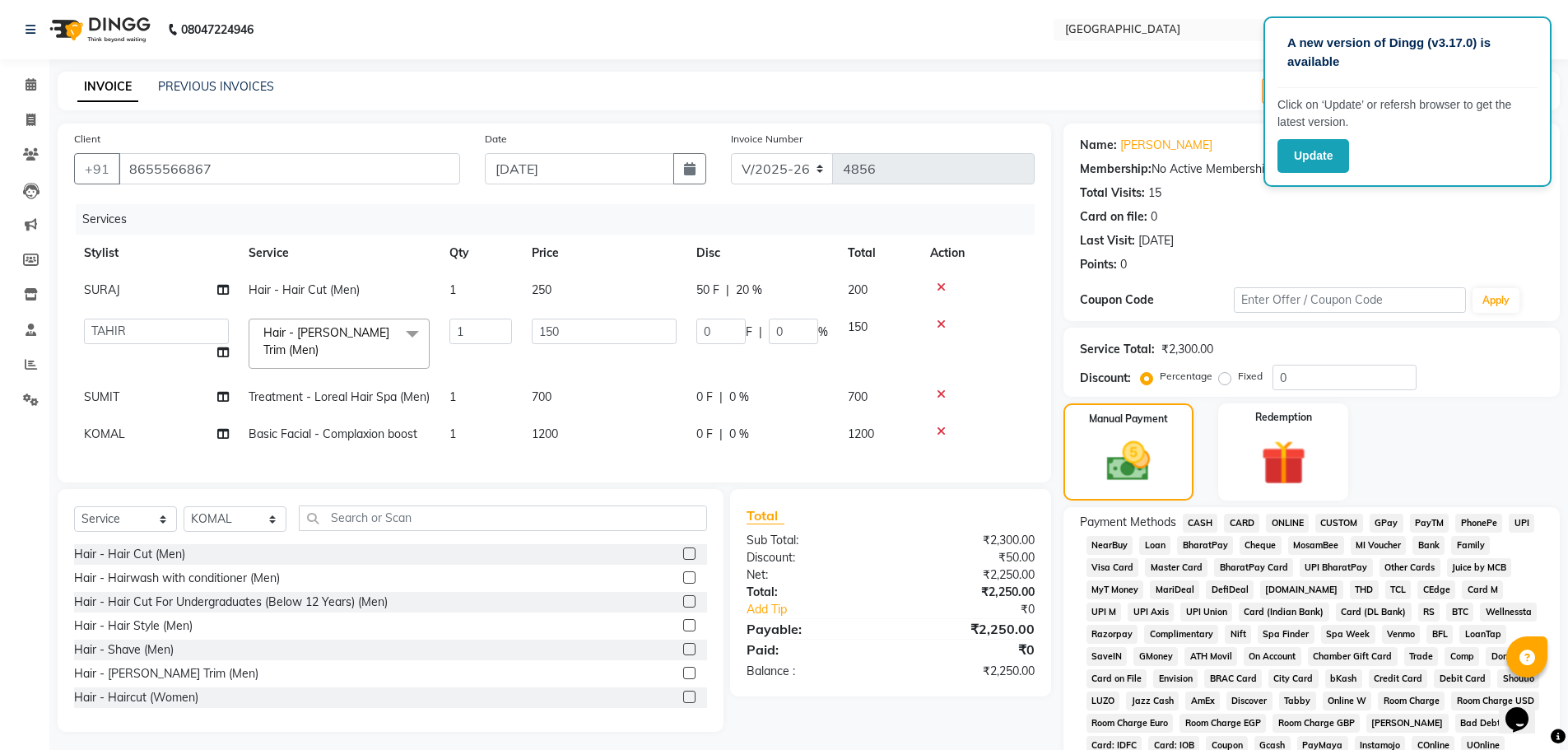
click at [1252, 520] on span "CARD" at bounding box center [1241, 523] width 36 height 19
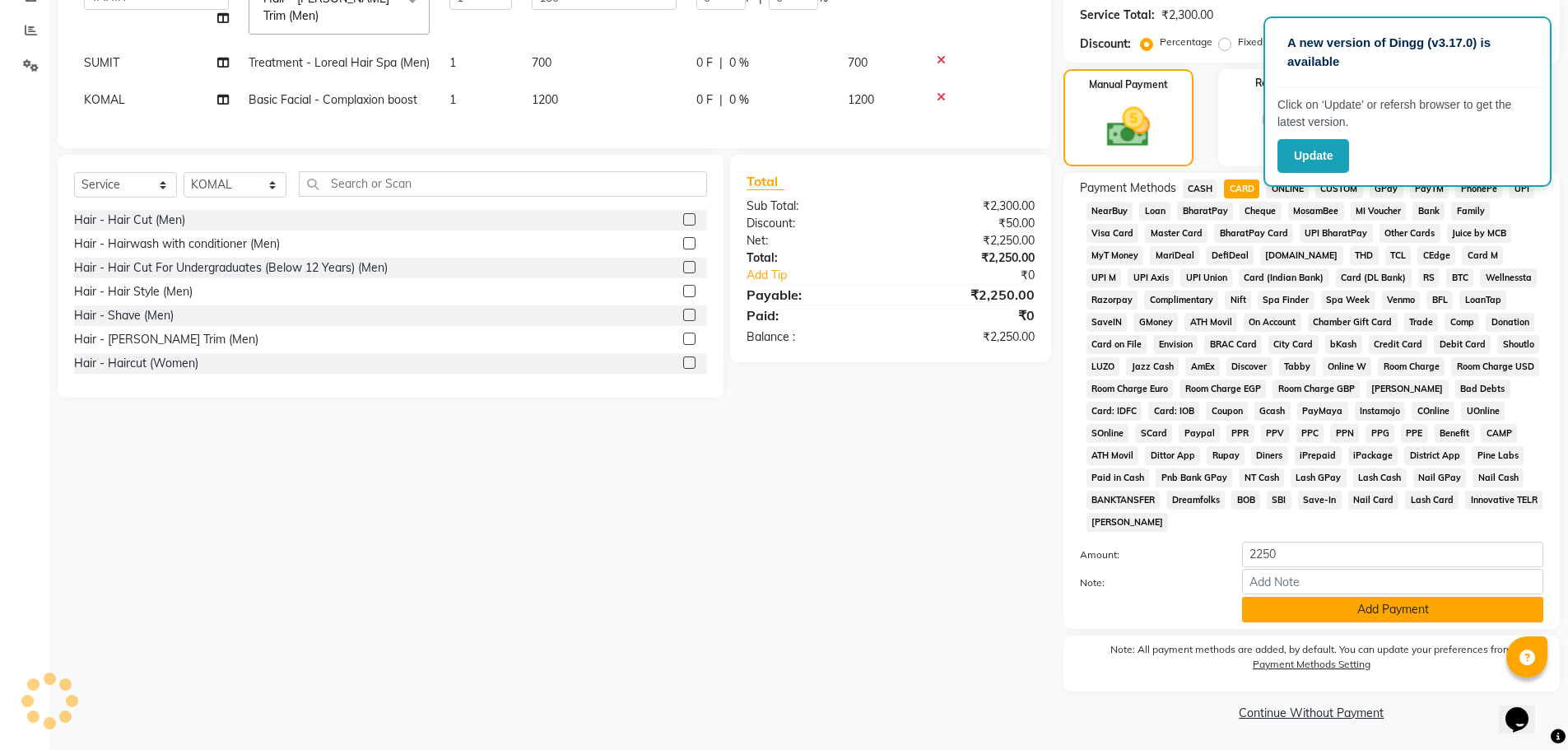
click at [1286, 612] on button "Add Payment" at bounding box center [1393, 609] width 302 height 26
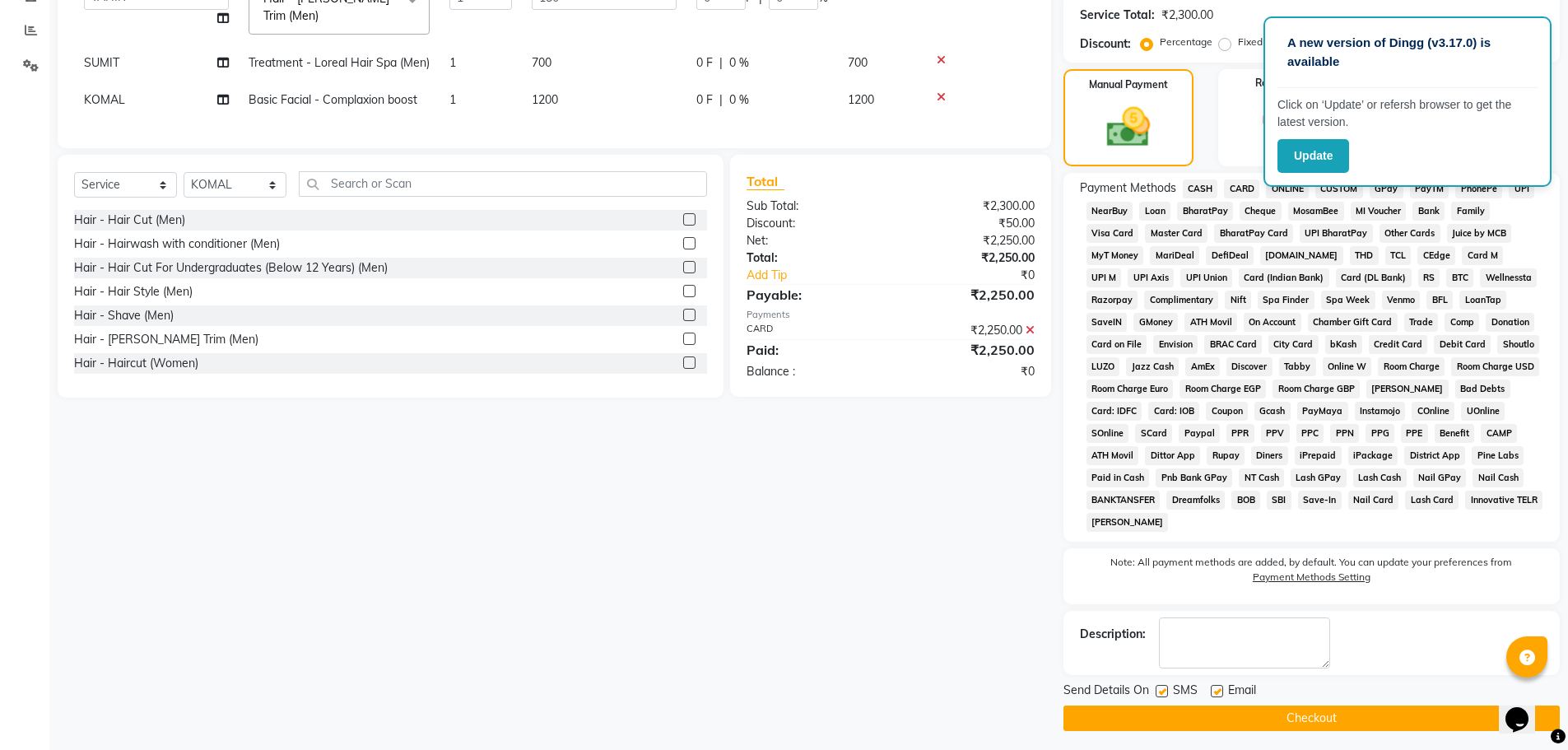
click at [1193, 705] on button "Checkout" at bounding box center [1311, 717] width 497 height 26
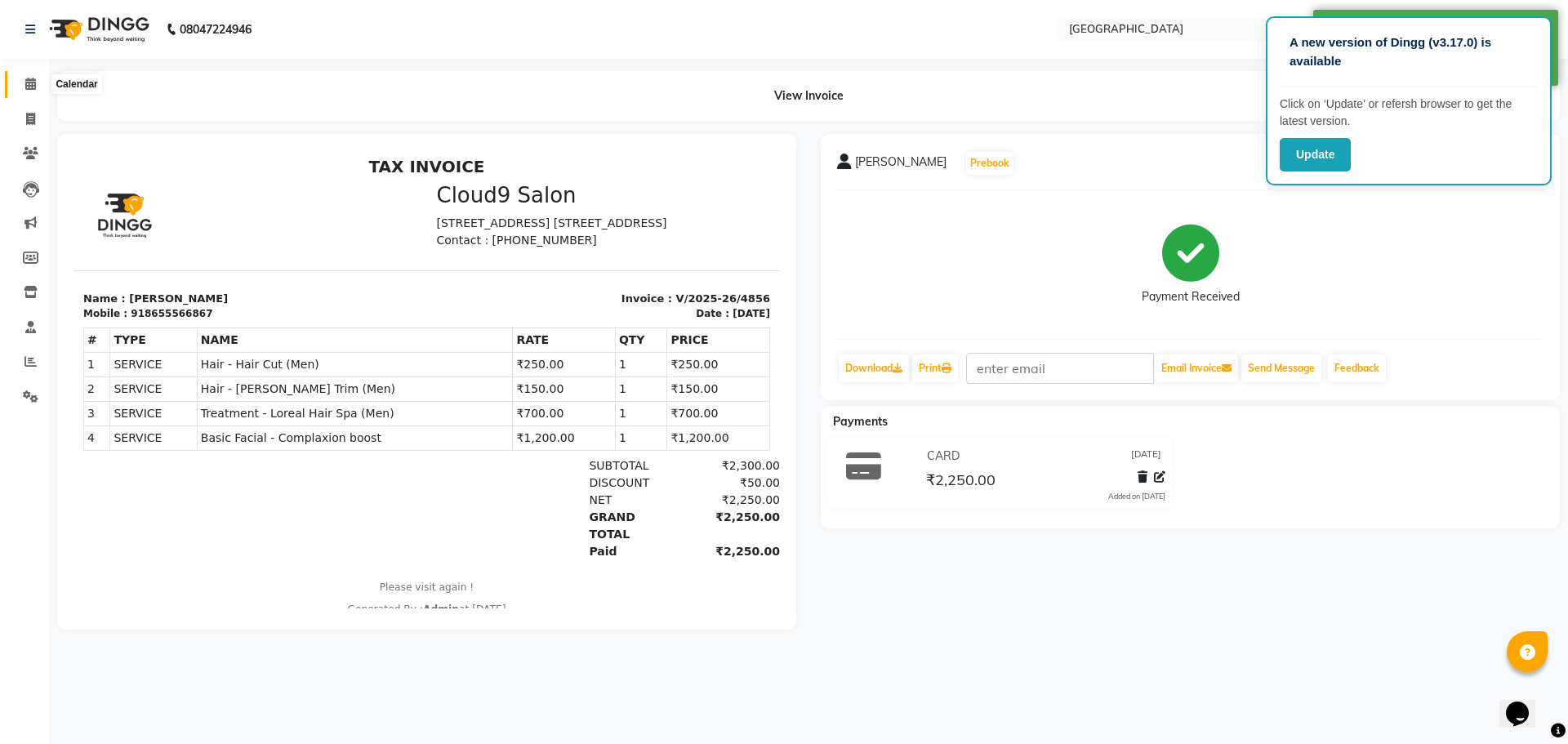
click at [31, 87] on icon at bounding box center [31, 83] width 10 height 12
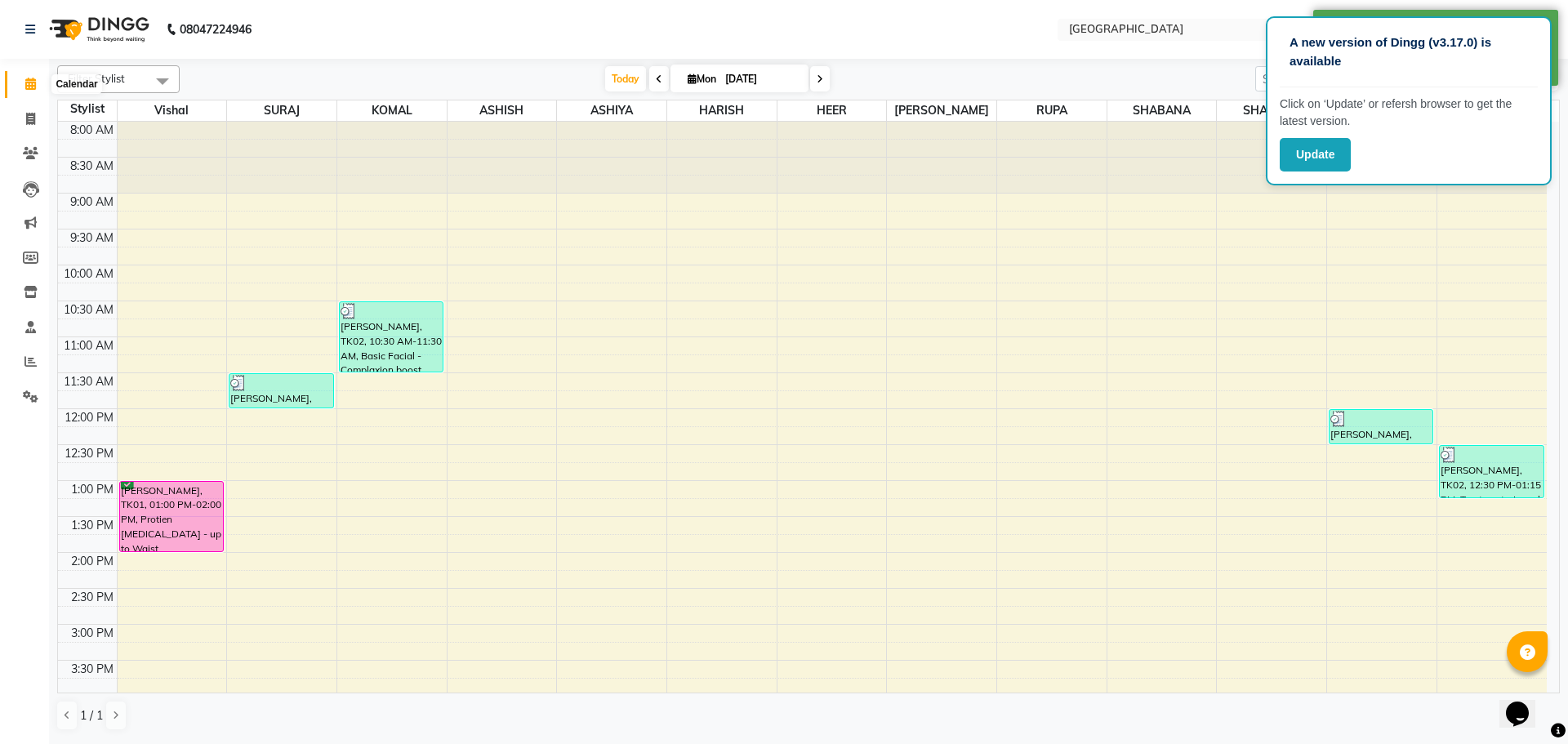
click at [26, 88] on icon at bounding box center [31, 83] width 10 height 12
